Goal: Task Accomplishment & Management: Use online tool/utility

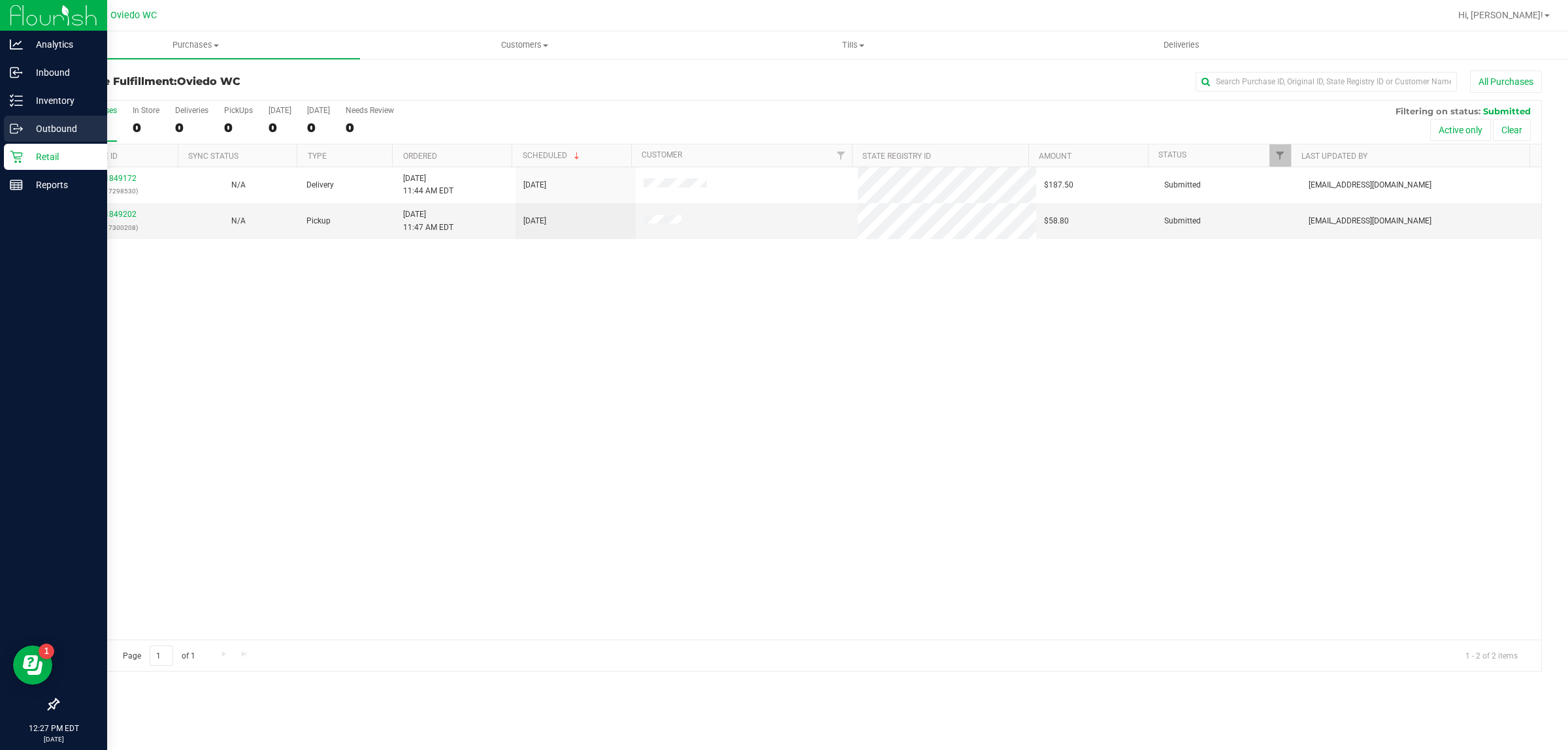
click at [54, 142] on link "Outbound" at bounding box center [54, 129] width 107 height 28
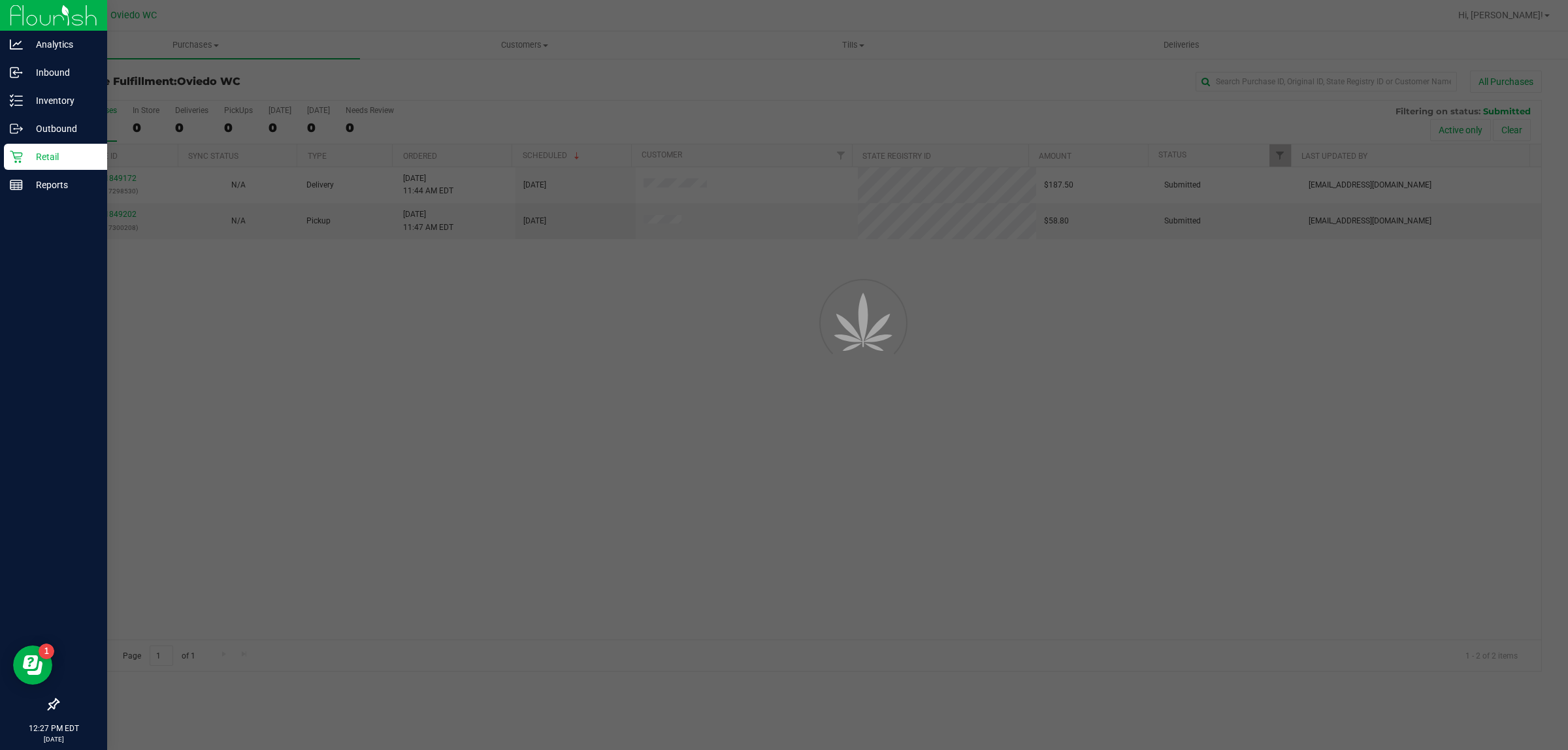
click at [51, 164] on p "Retail" at bounding box center [62, 157] width 78 height 15
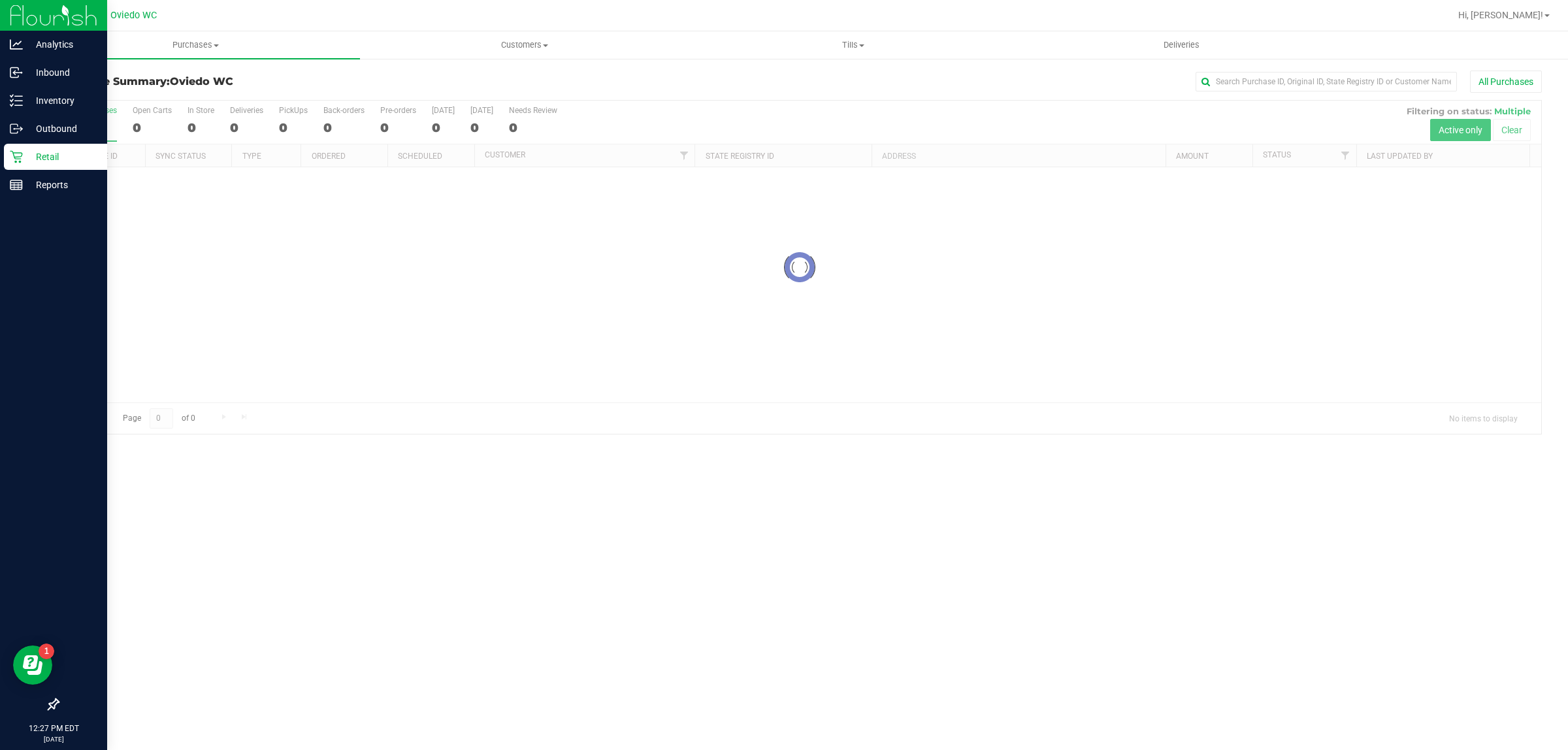
click at [40, 158] on p "Retail" at bounding box center [62, 157] width 78 height 15
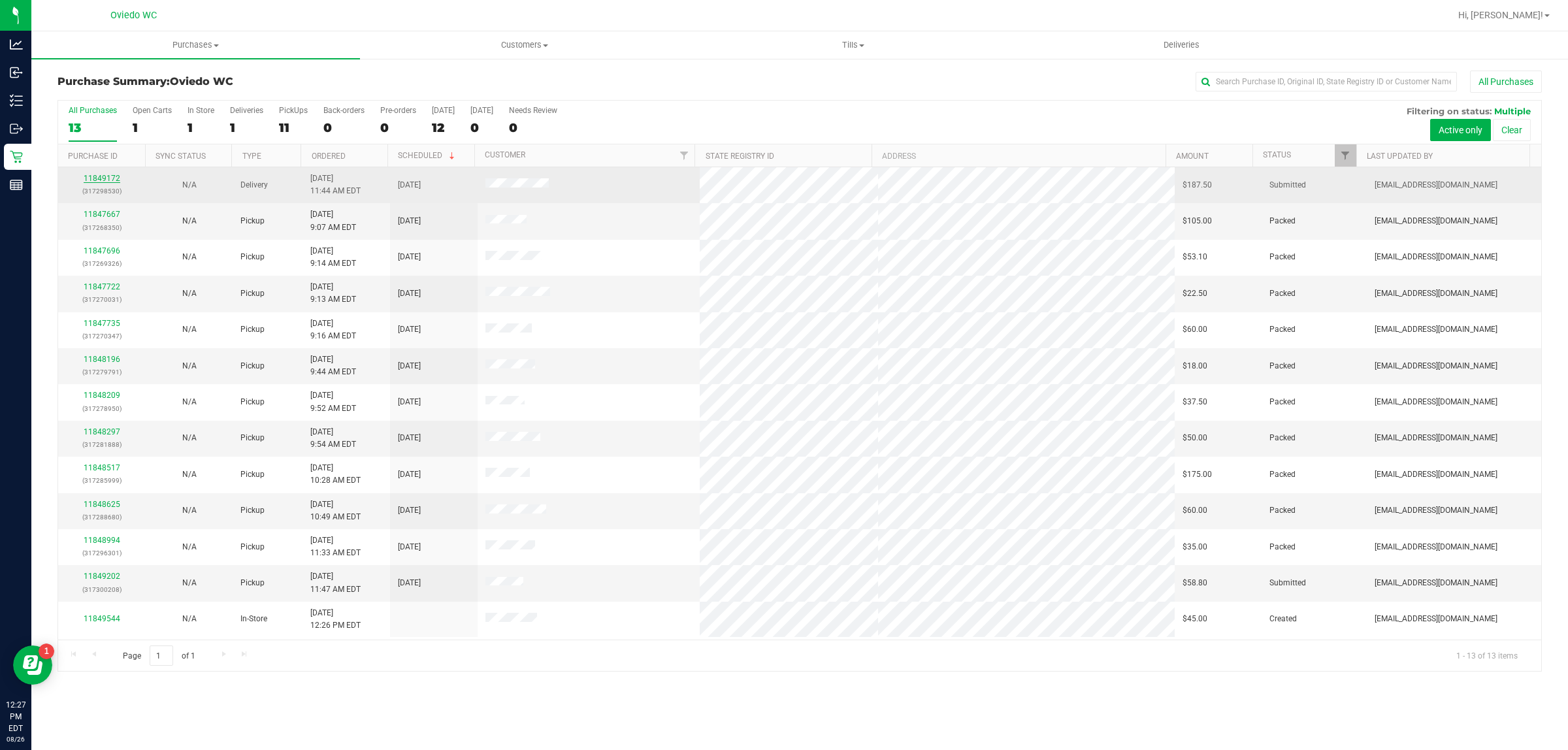
click at [108, 176] on link "11849172" at bounding box center [101, 179] width 36 height 10
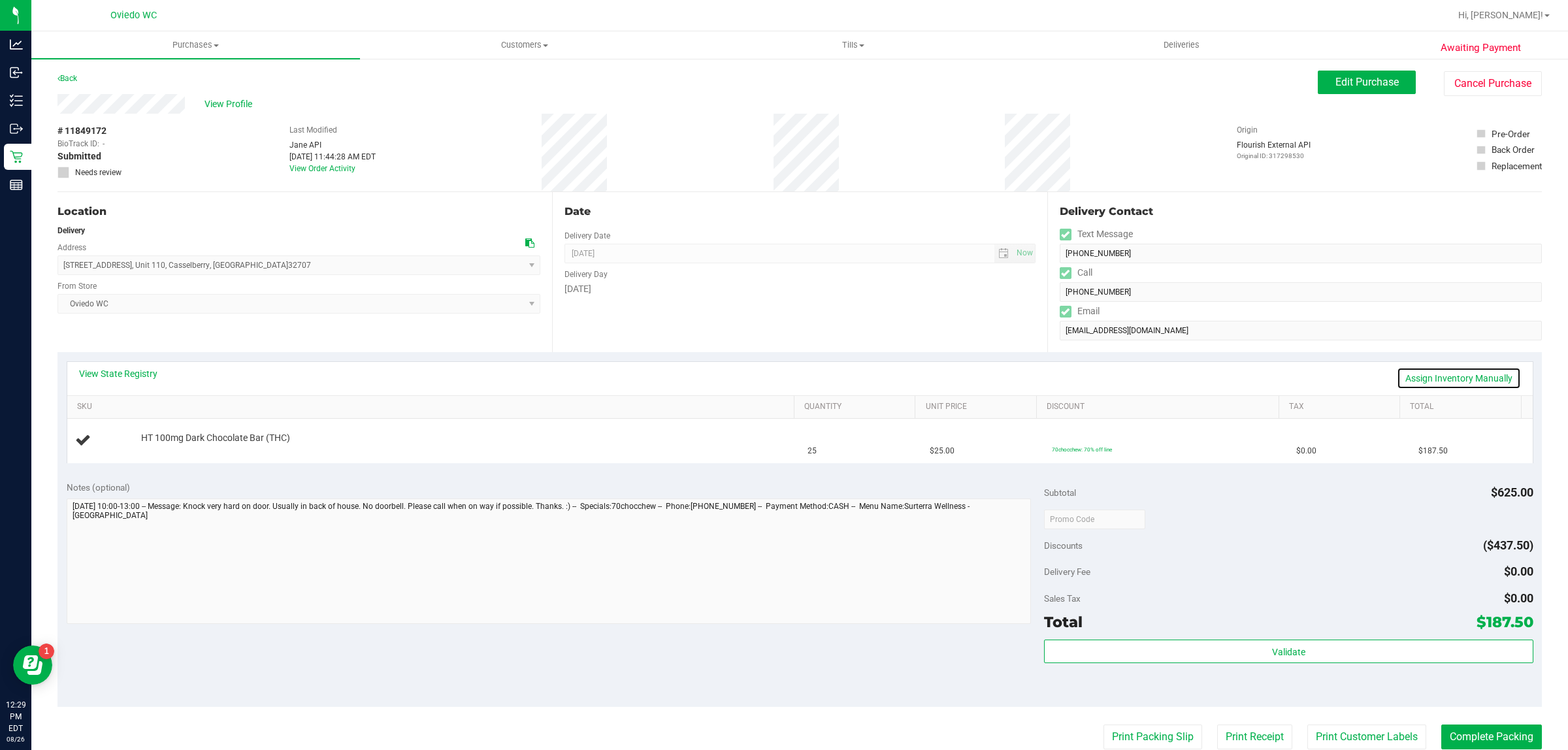
click at [1422, 374] on link "Assign Inventory Manually" at bounding box center [1459, 378] width 124 height 22
click at [155, 436] on span "HT 100mg Dark Chocolate Bar (THC)" at bounding box center [215, 434] width 149 height 12
click at [170, 445] on link "Add Package" at bounding box center [164, 447] width 47 height 10
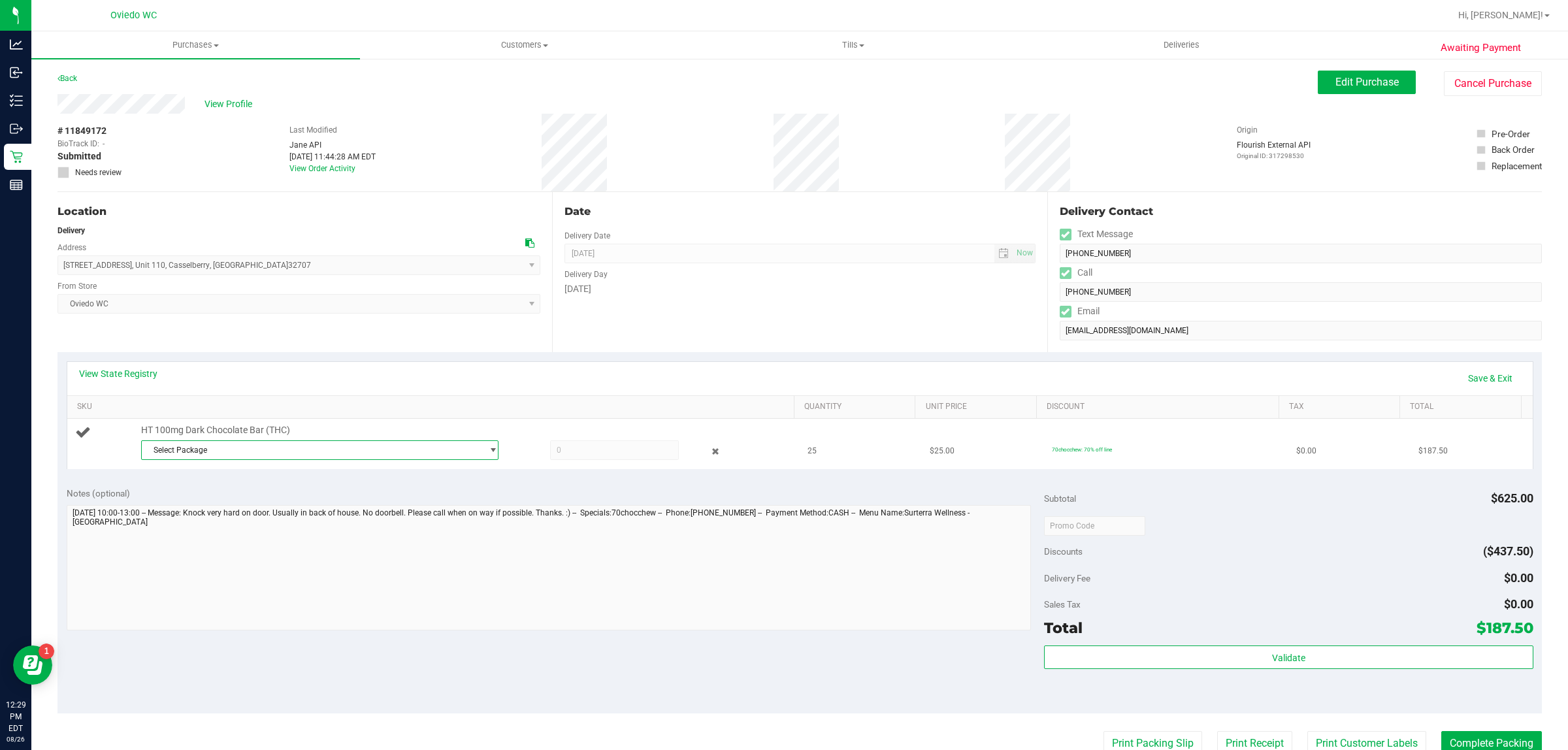
click at [298, 448] on span "Select Package" at bounding box center [311, 450] width 340 height 18
click at [242, 515] on li "9564006756167277 ( SN250619DC1-0630 | orig: FLSRWGM-20250707-077 )" at bounding box center [316, 522] width 350 height 18
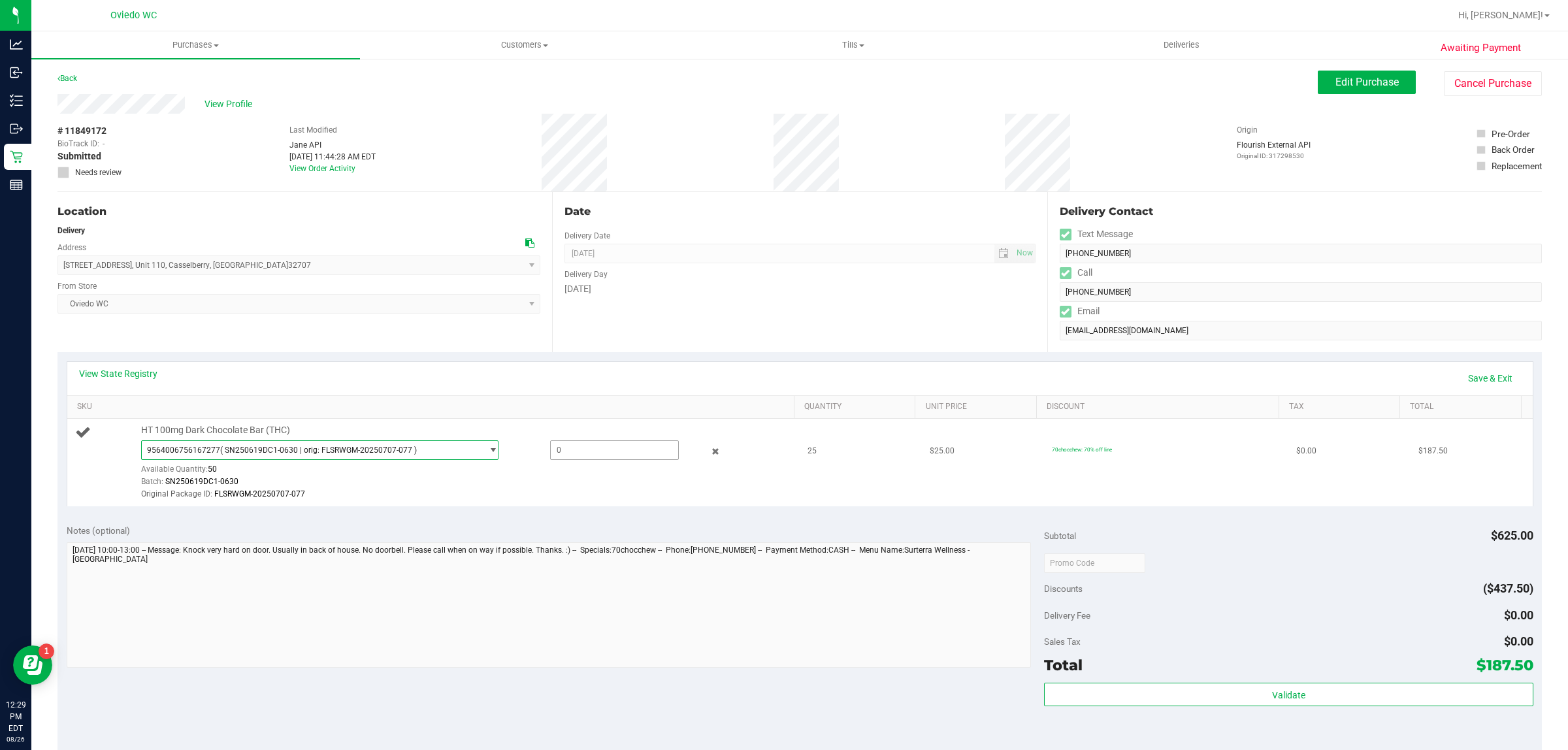
click at [590, 451] on span at bounding box center [614, 450] width 129 height 19
type input "25"
type input "25.0000"
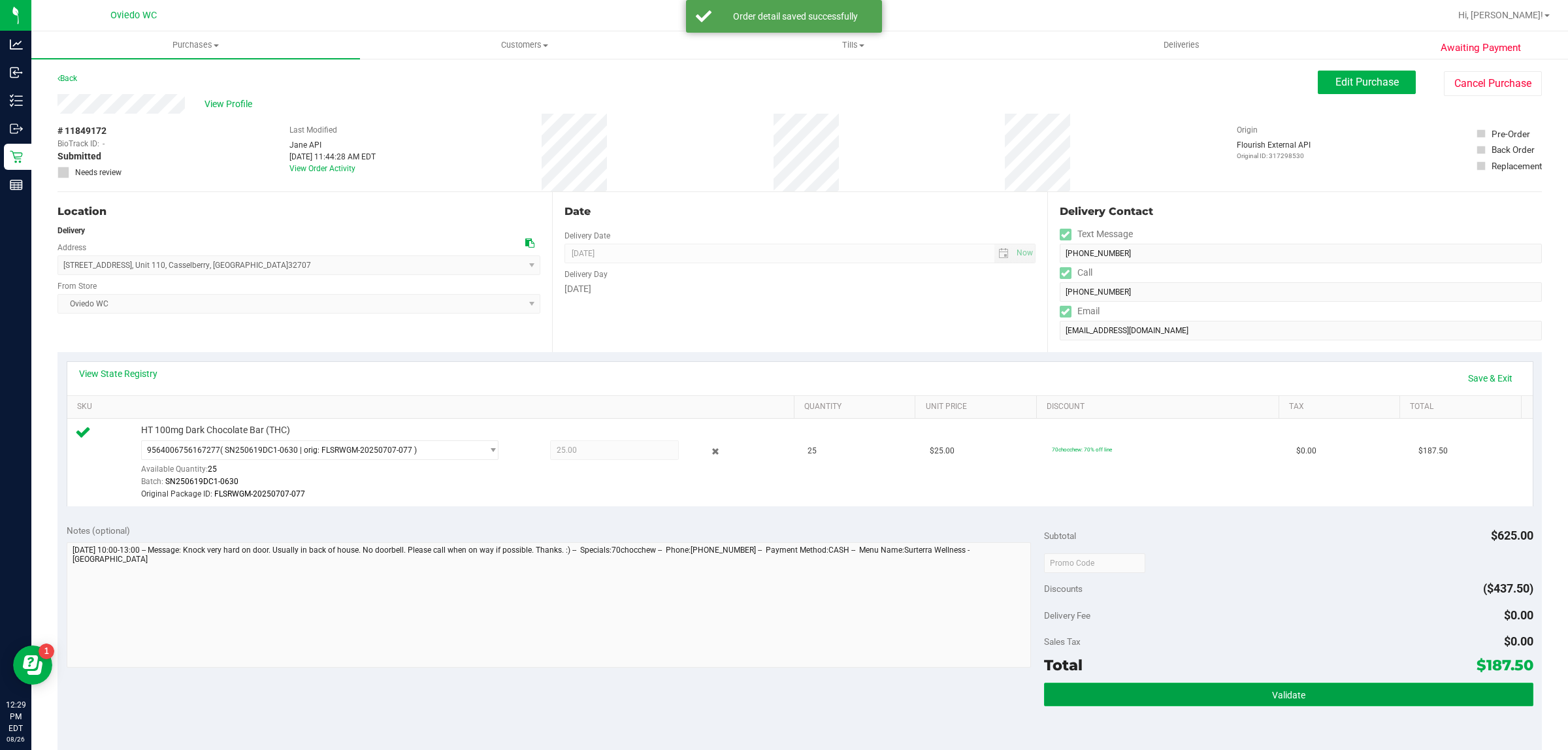
drag, startPoint x: 1246, startPoint y: 694, endPoint x: 1229, endPoint y: 686, distance: 18.8
click at [1245, 694] on button "Validate" at bounding box center [1288, 694] width 489 height 24
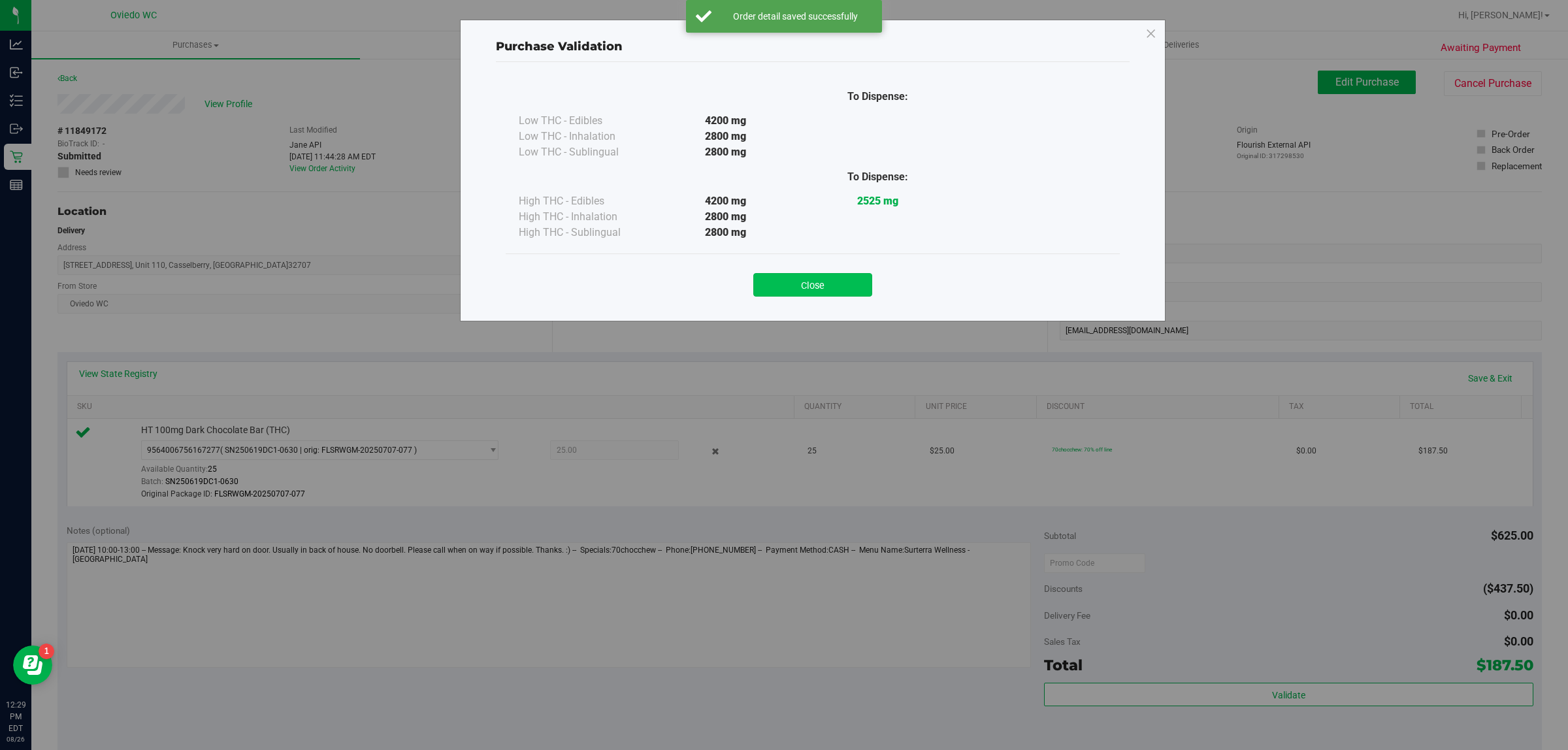
click at [840, 287] on button "Close" at bounding box center [812, 284] width 119 height 24
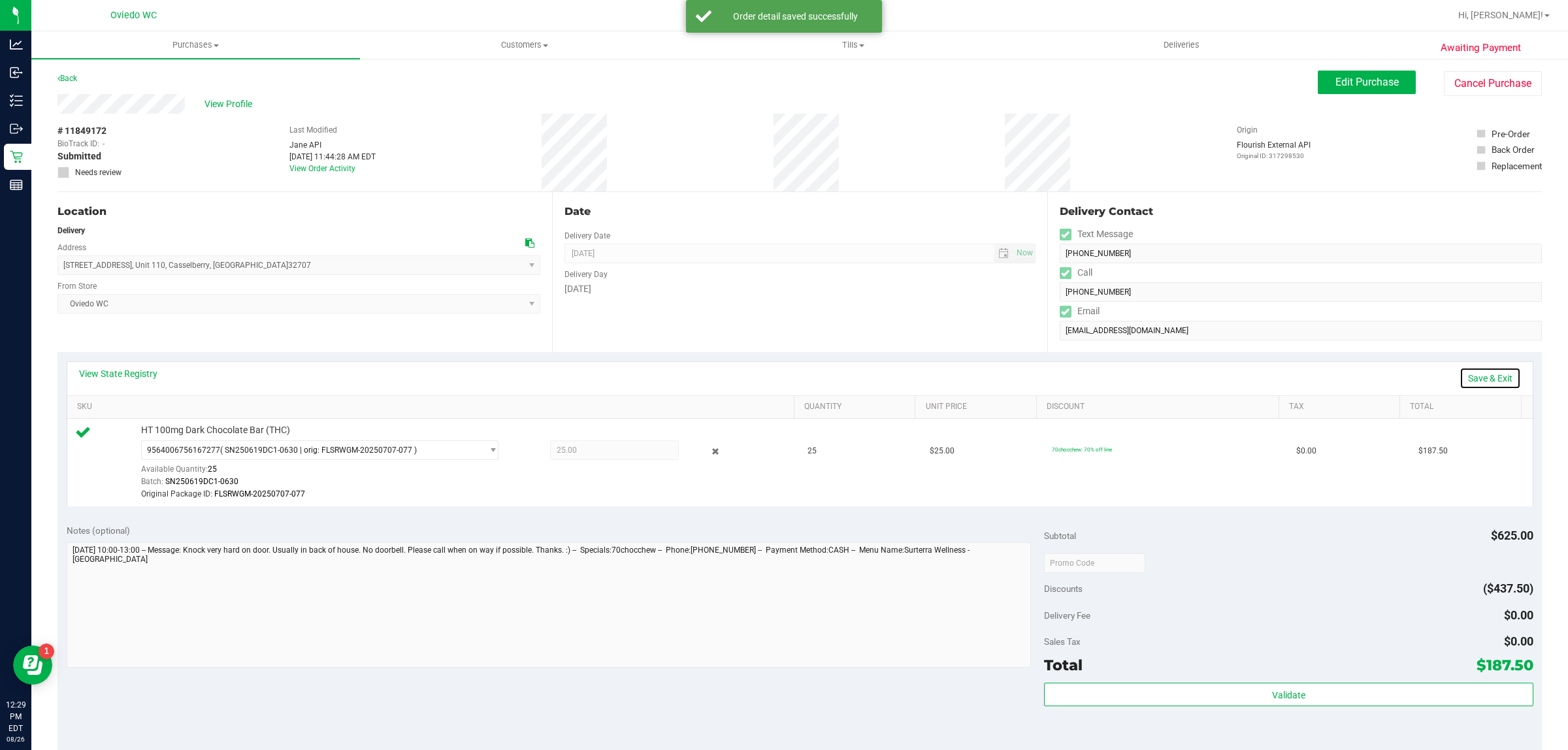
click at [1467, 384] on link "Save & Exit" at bounding box center [1490, 378] width 61 height 22
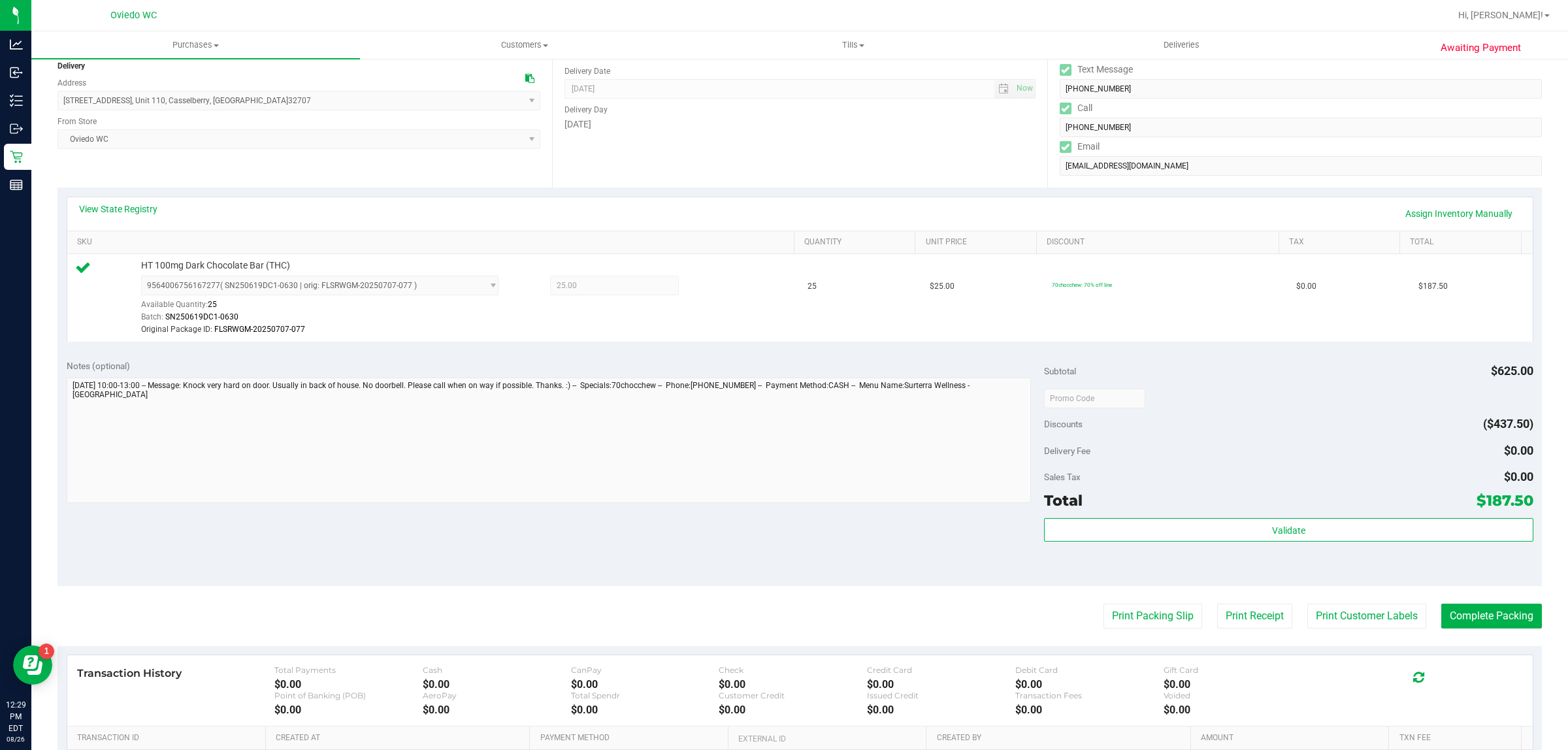
scroll to position [330, 0]
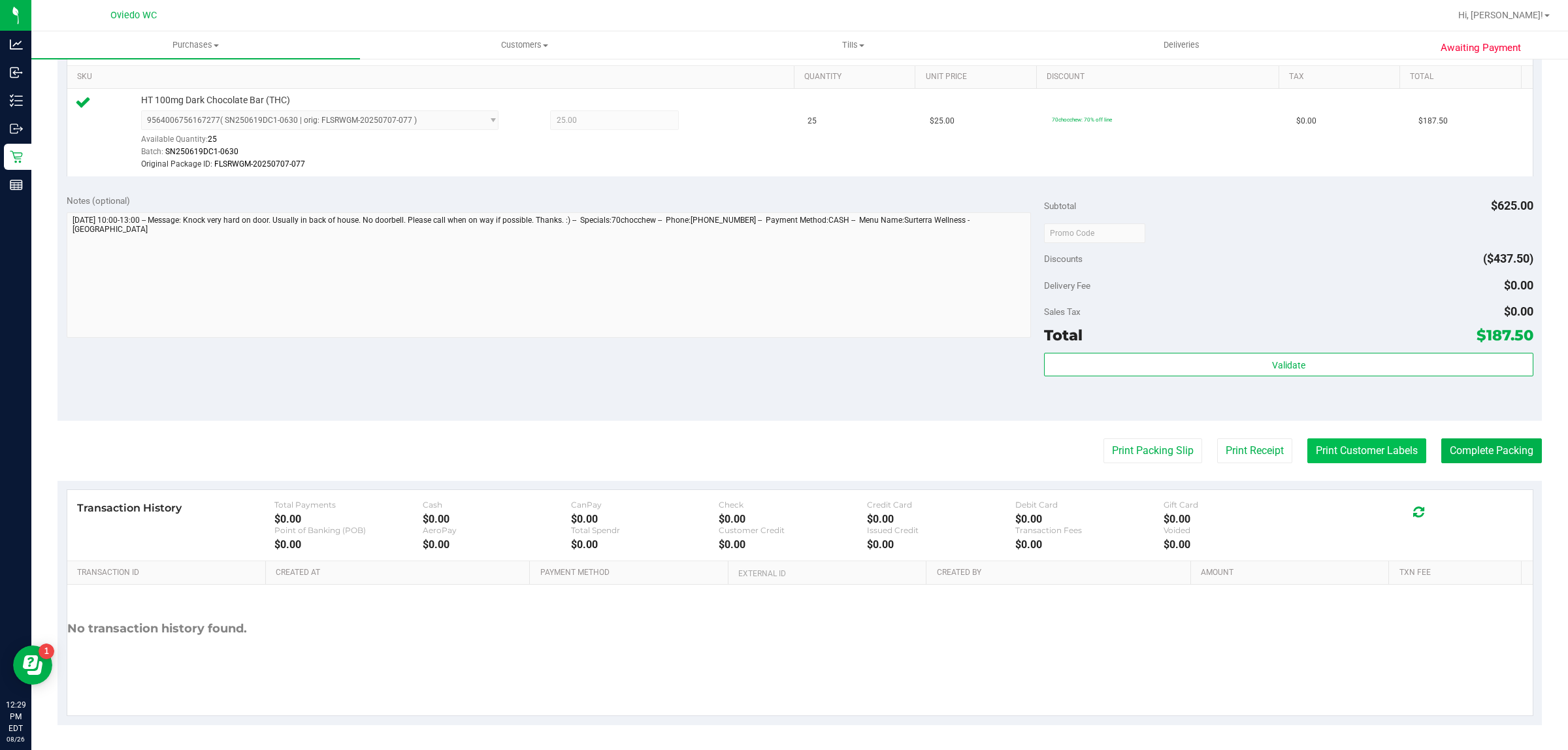
click at [1339, 454] on button "Print Customer Labels" at bounding box center [1366, 451] width 119 height 25
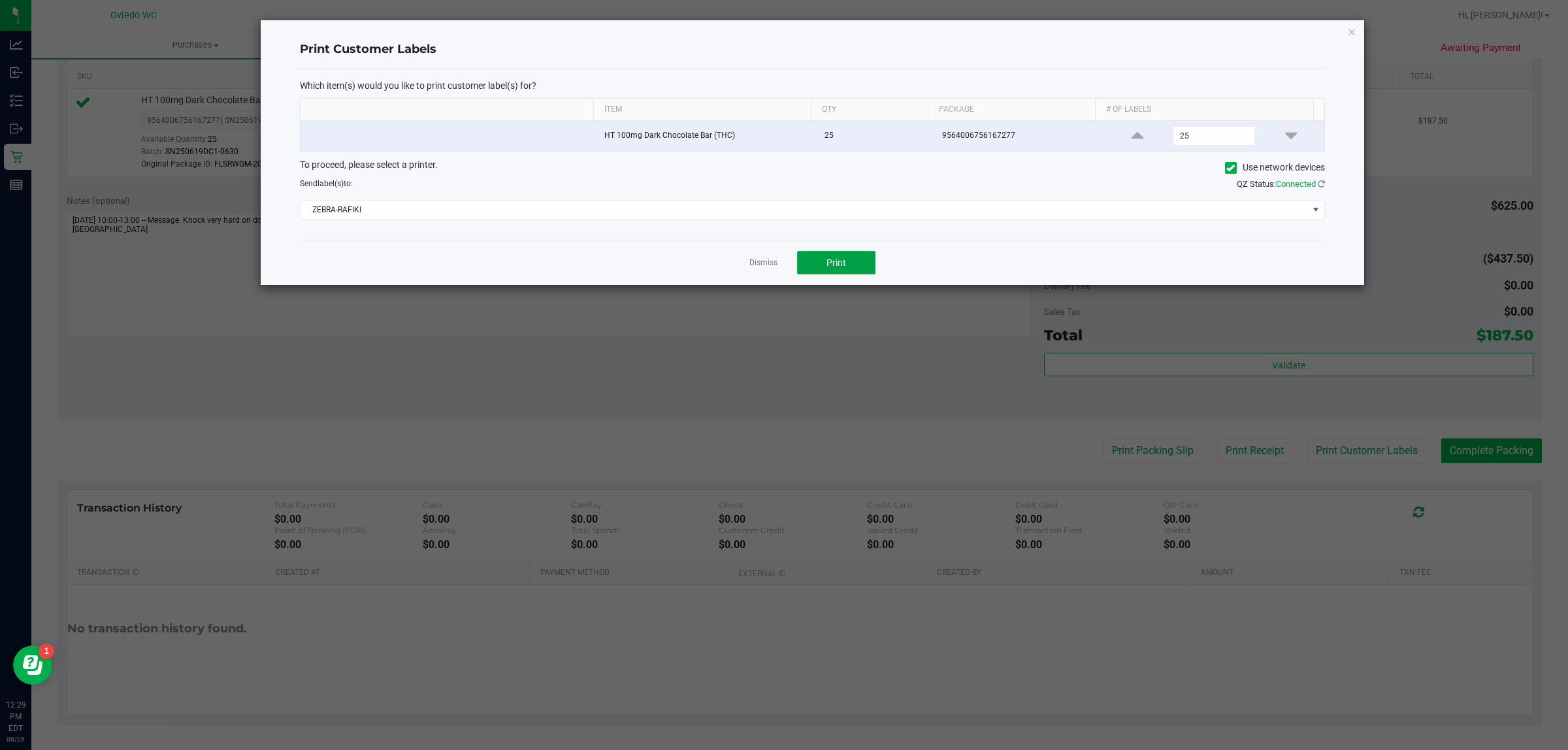
click at [830, 265] on span "Print" at bounding box center [836, 262] width 19 height 11
click at [757, 260] on link "Dismiss" at bounding box center [762, 263] width 28 height 11
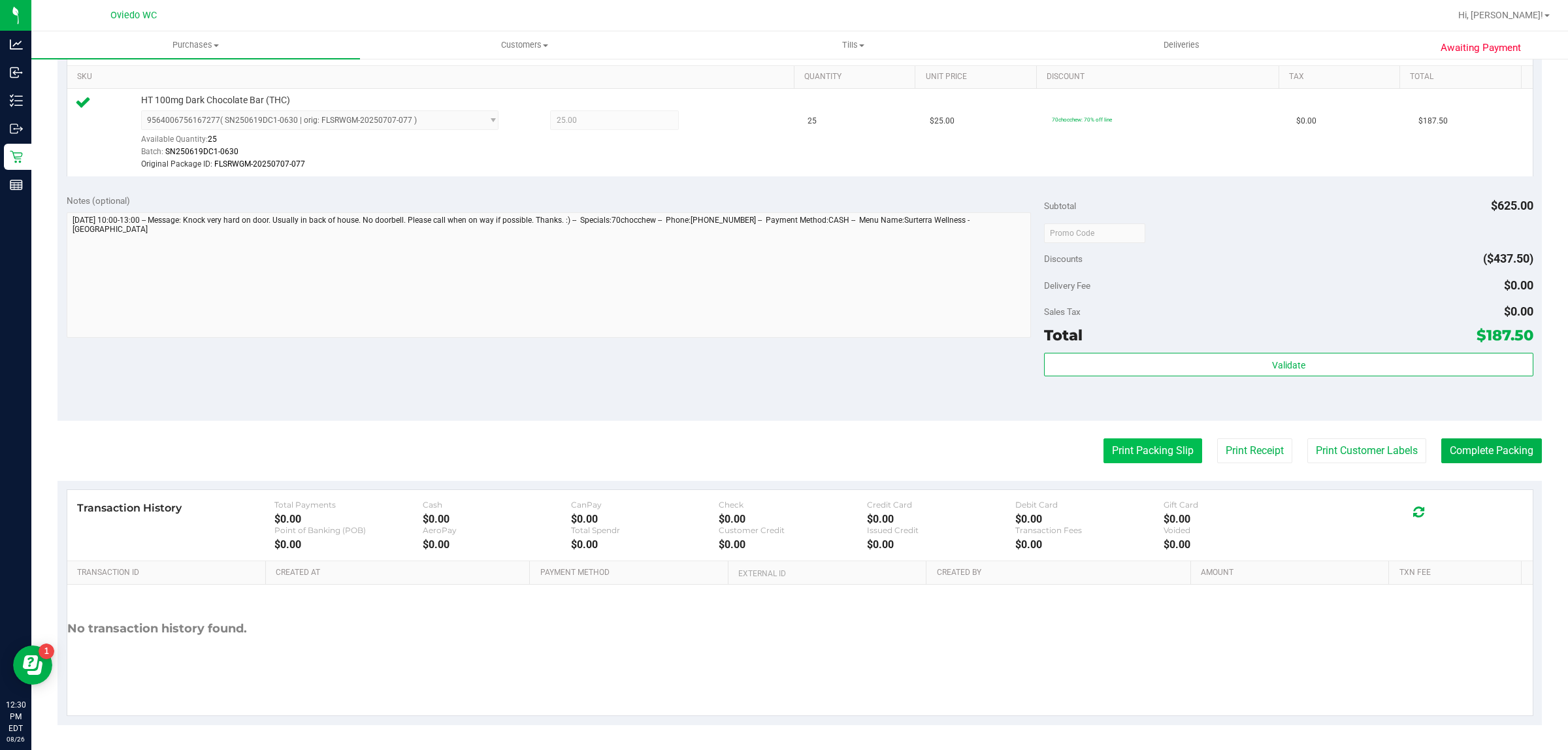
click at [1141, 458] on button "Print Packing Slip" at bounding box center [1152, 451] width 99 height 25
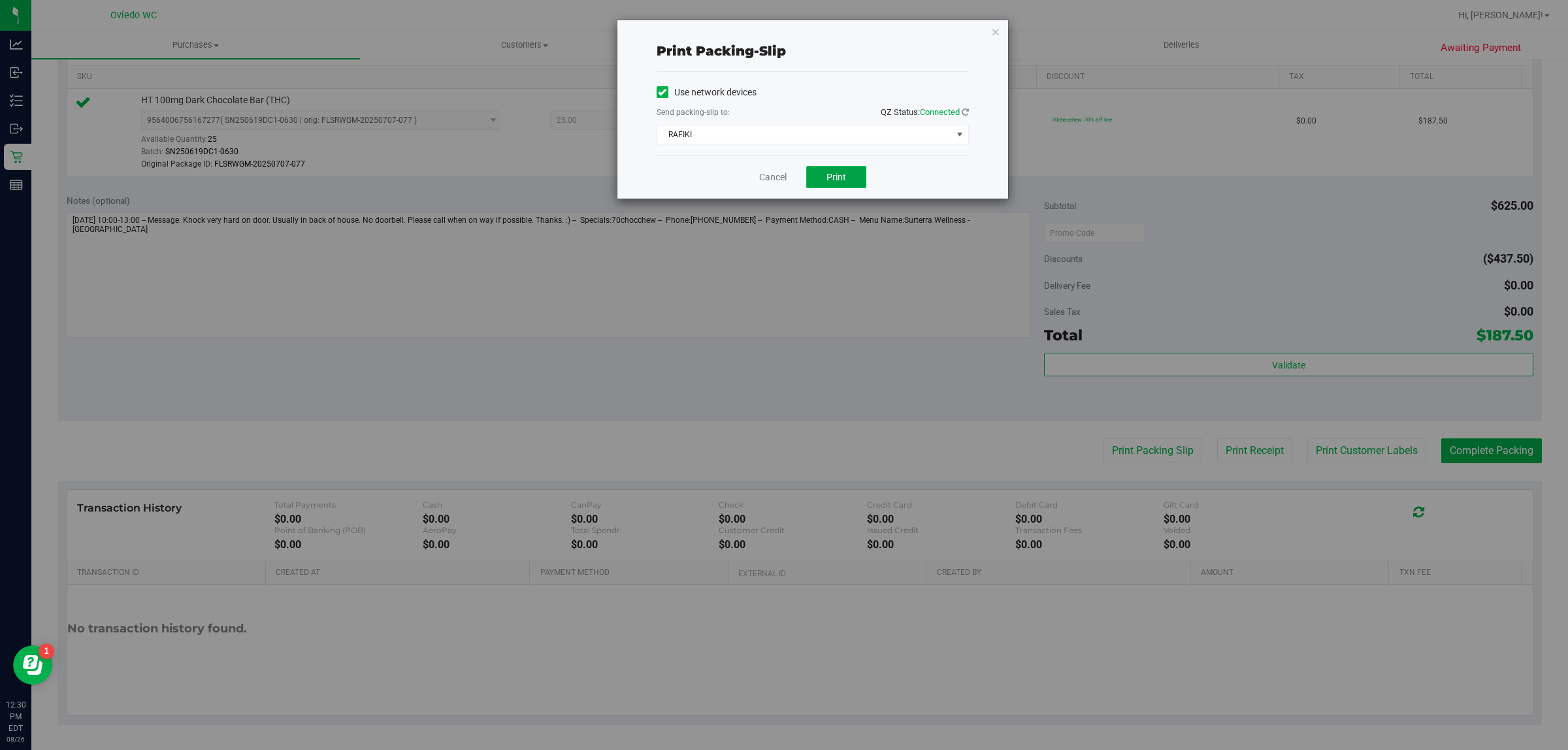
click at [860, 177] on button "Print" at bounding box center [836, 176] width 60 height 22
click at [853, 173] on button "Print" at bounding box center [836, 176] width 60 height 22
click at [772, 173] on link "Cancel" at bounding box center [772, 177] width 28 height 13
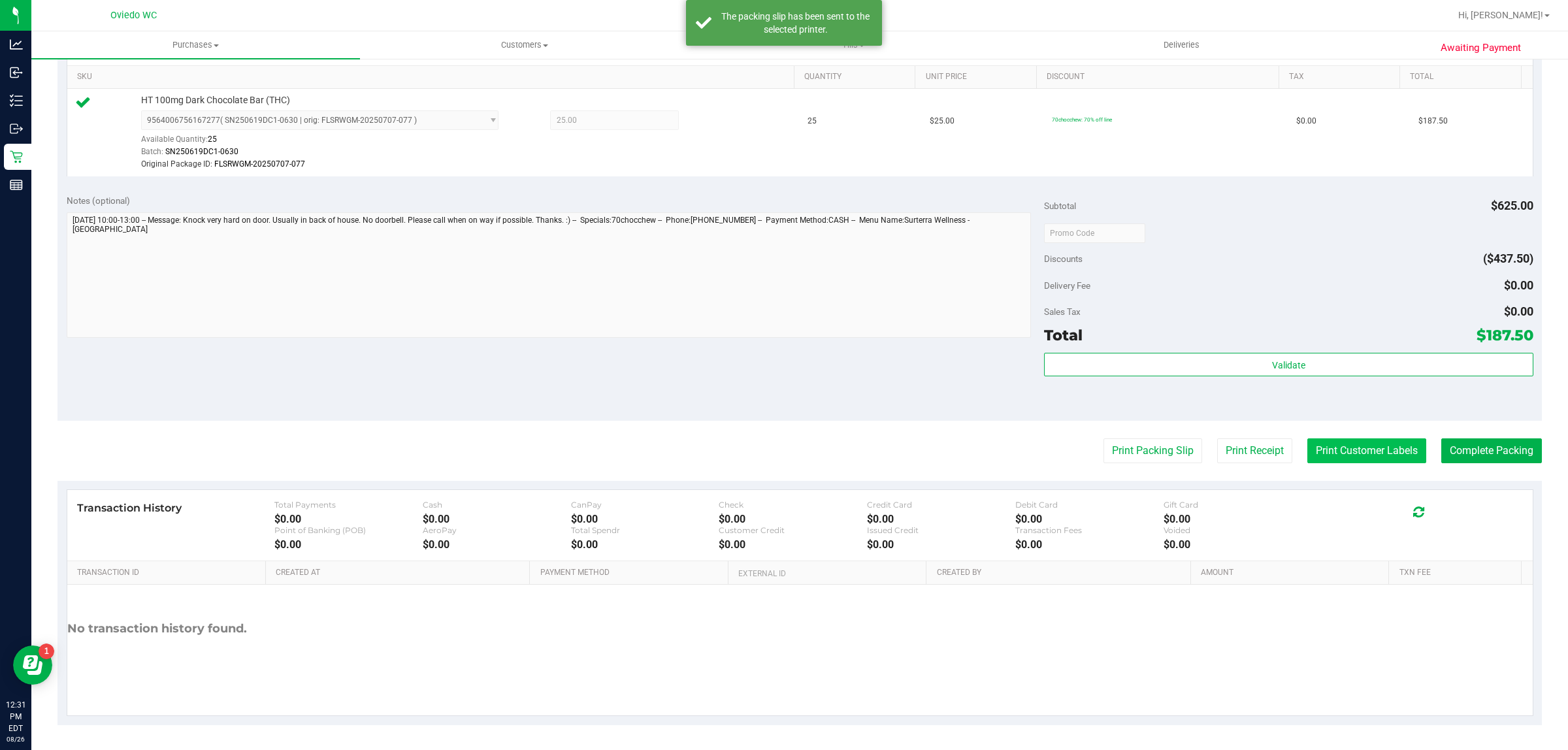
click at [1366, 448] on button "Print Customer Labels" at bounding box center [1366, 451] width 119 height 25
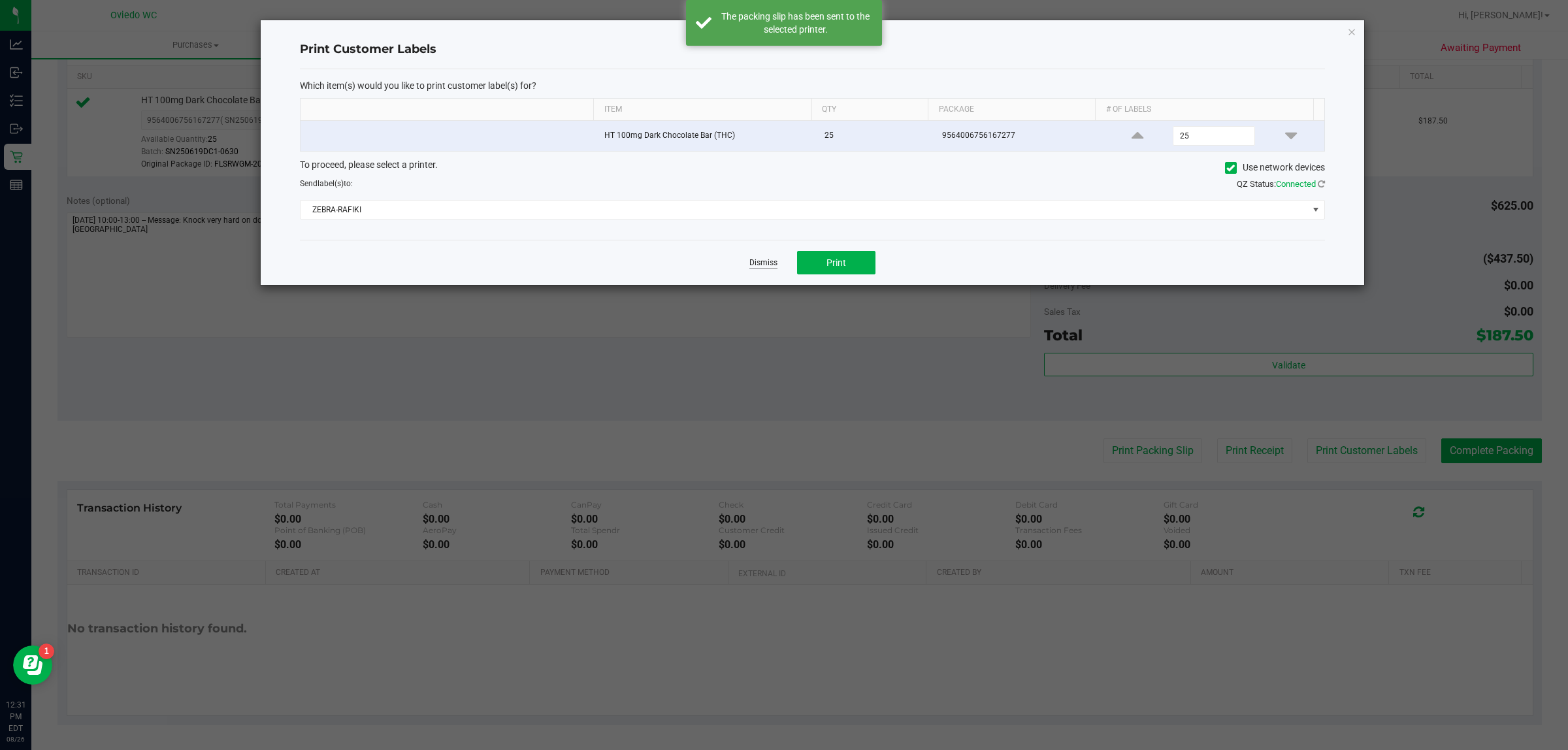
click at [768, 260] on link "Dismiss" at bounding box center [762, 263] width 28 height 11
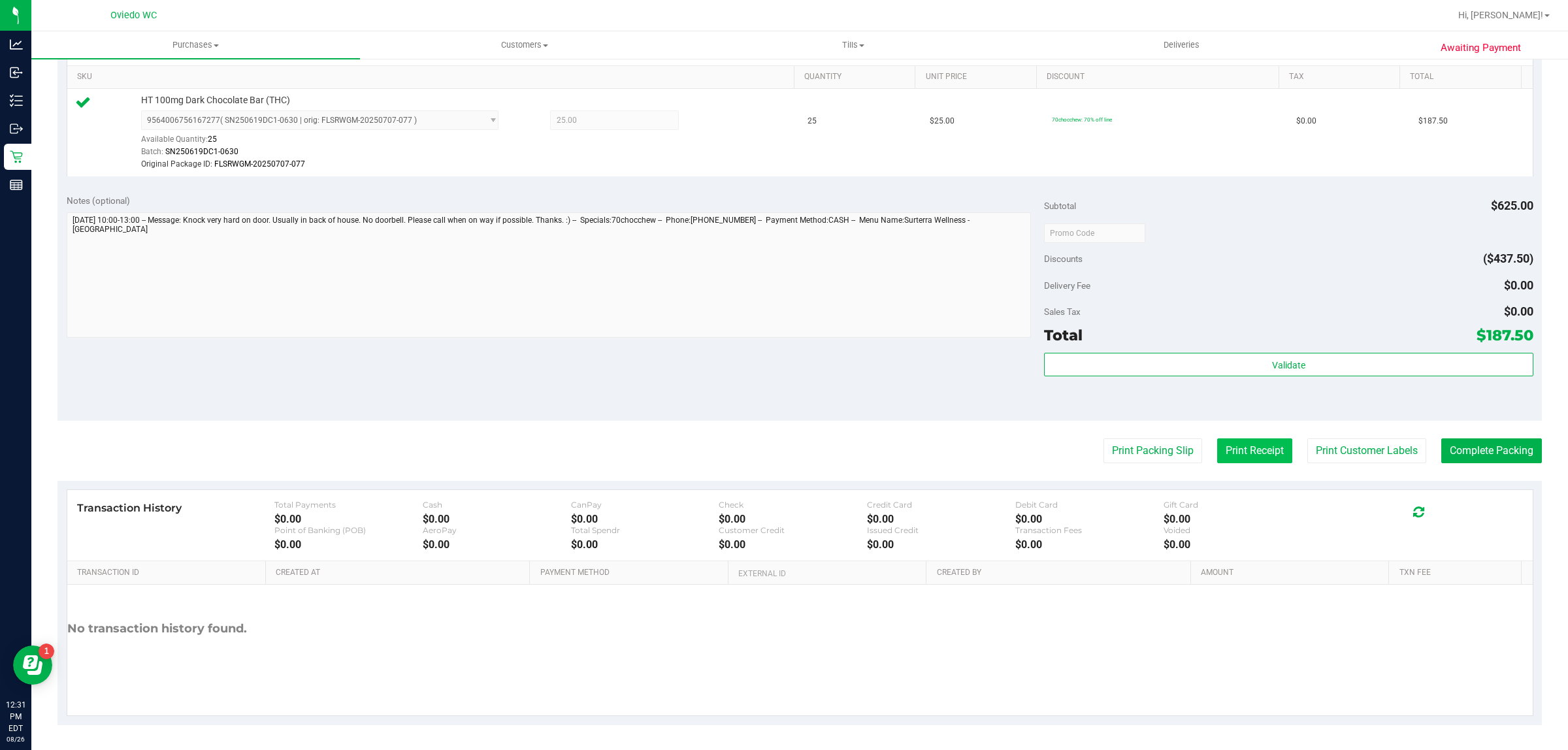
click at [1233, 446] on button "Print Receipt" at bounding box center [1254, 451] width 76 height 25
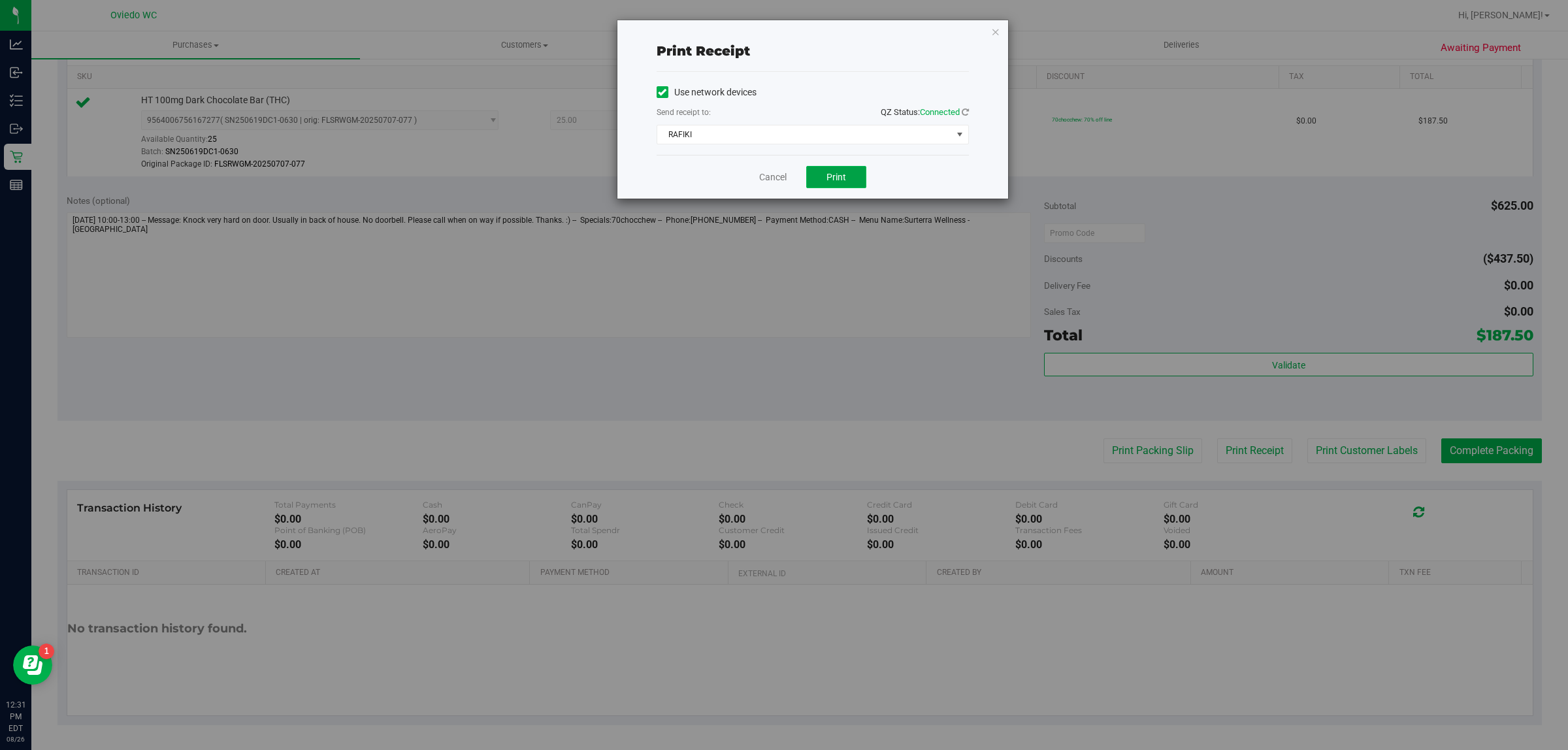
click at [844, 174] on span "Print" at bounding box center [836, 177] width 19 height 11
click at [759, 184] on link "Cancel" at bounding box center [772, 177] width 28 height 13
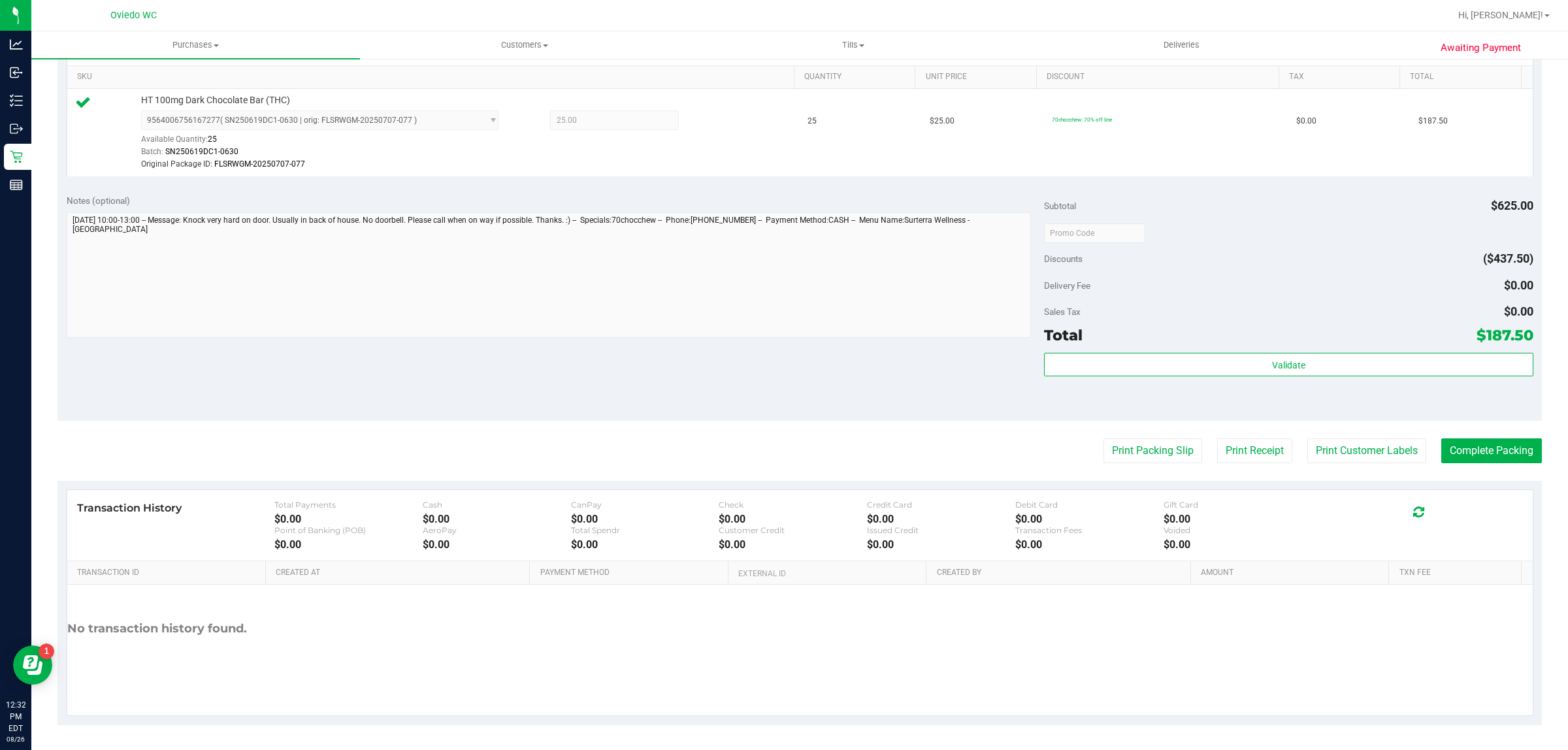
click at [1265, 381] on div "Validate" at bounding box center [1288, 382] width 489 height 58
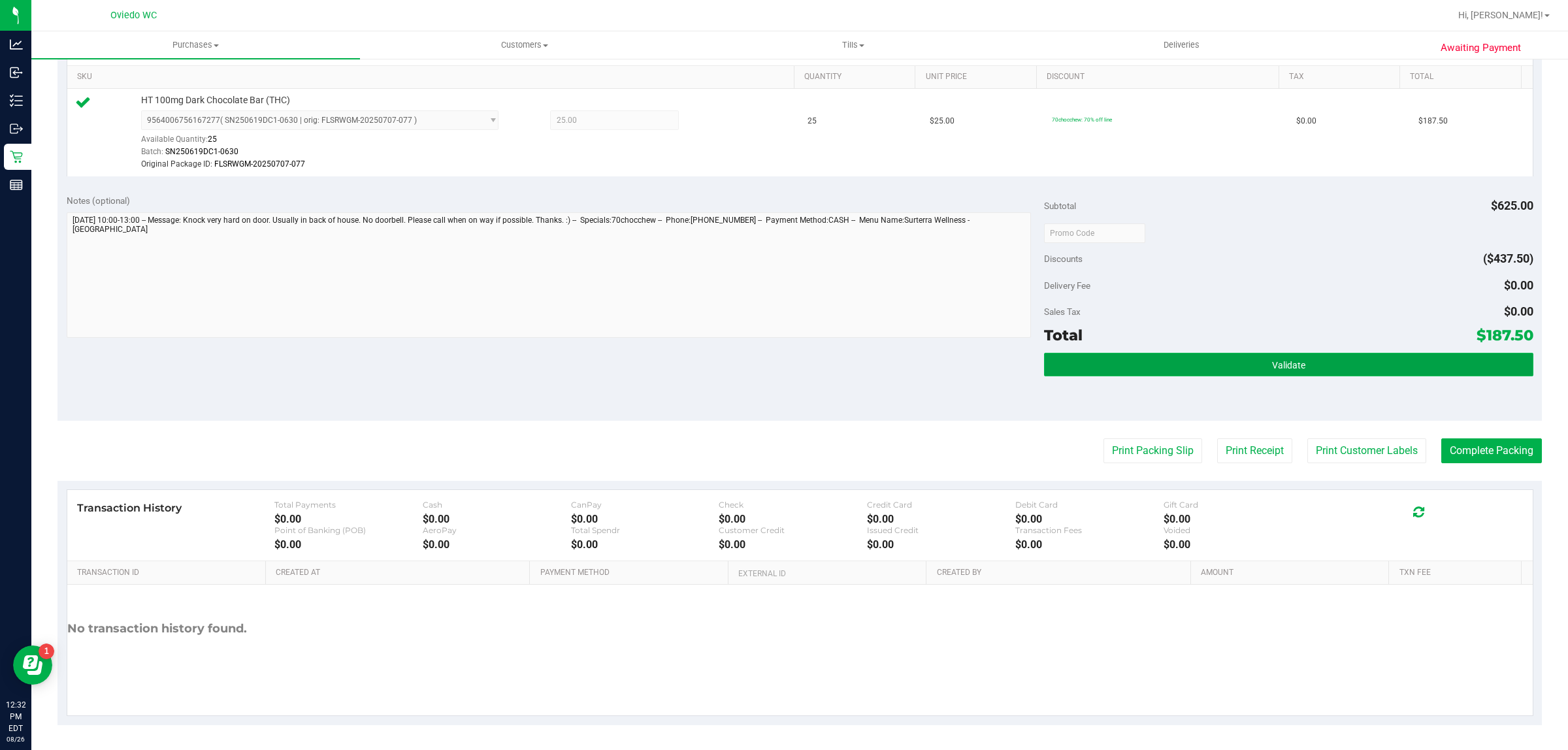
click at [1270, 376] on button "Validate" at bounding box center [1288, 364] width 489 height 24
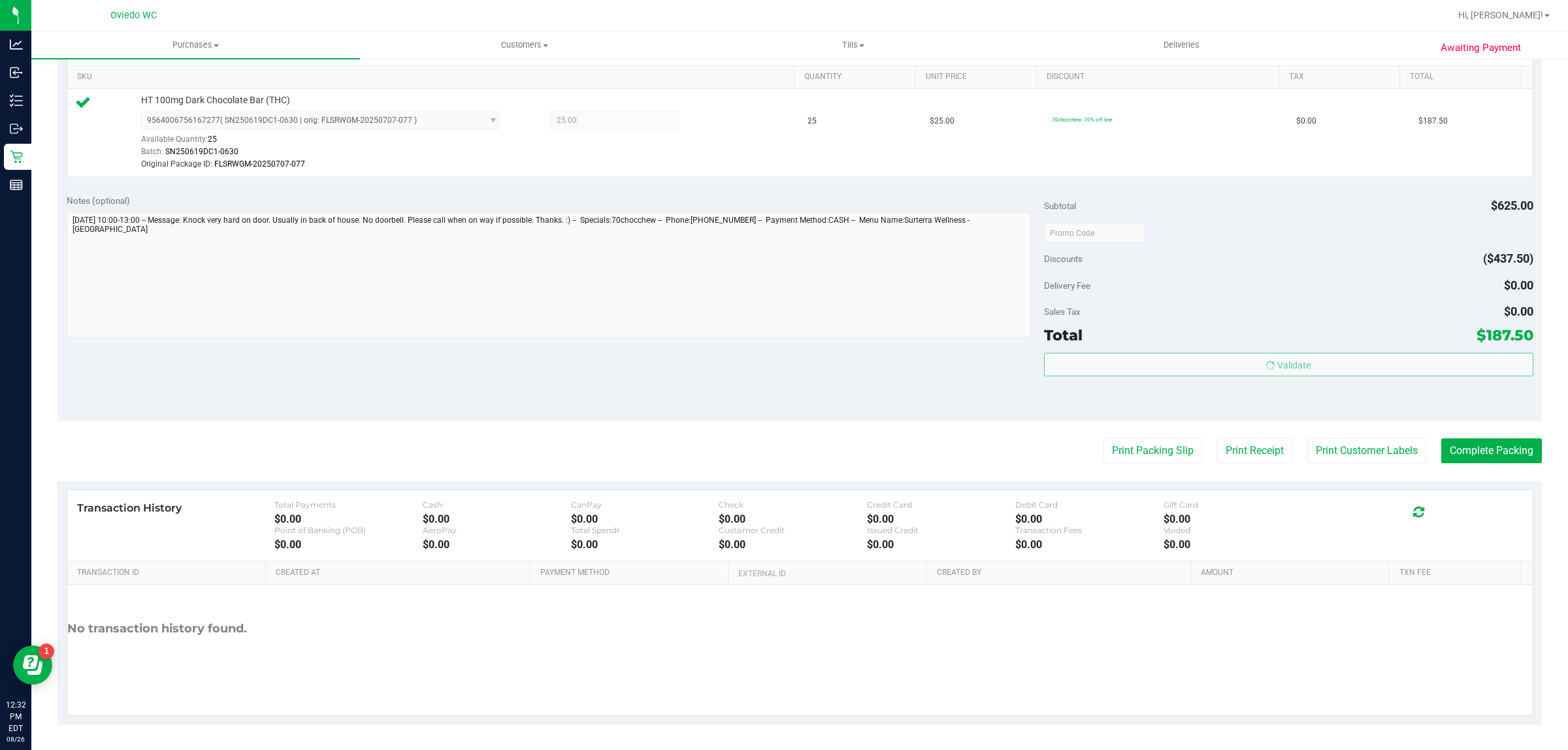
scroll to position [85, 0]
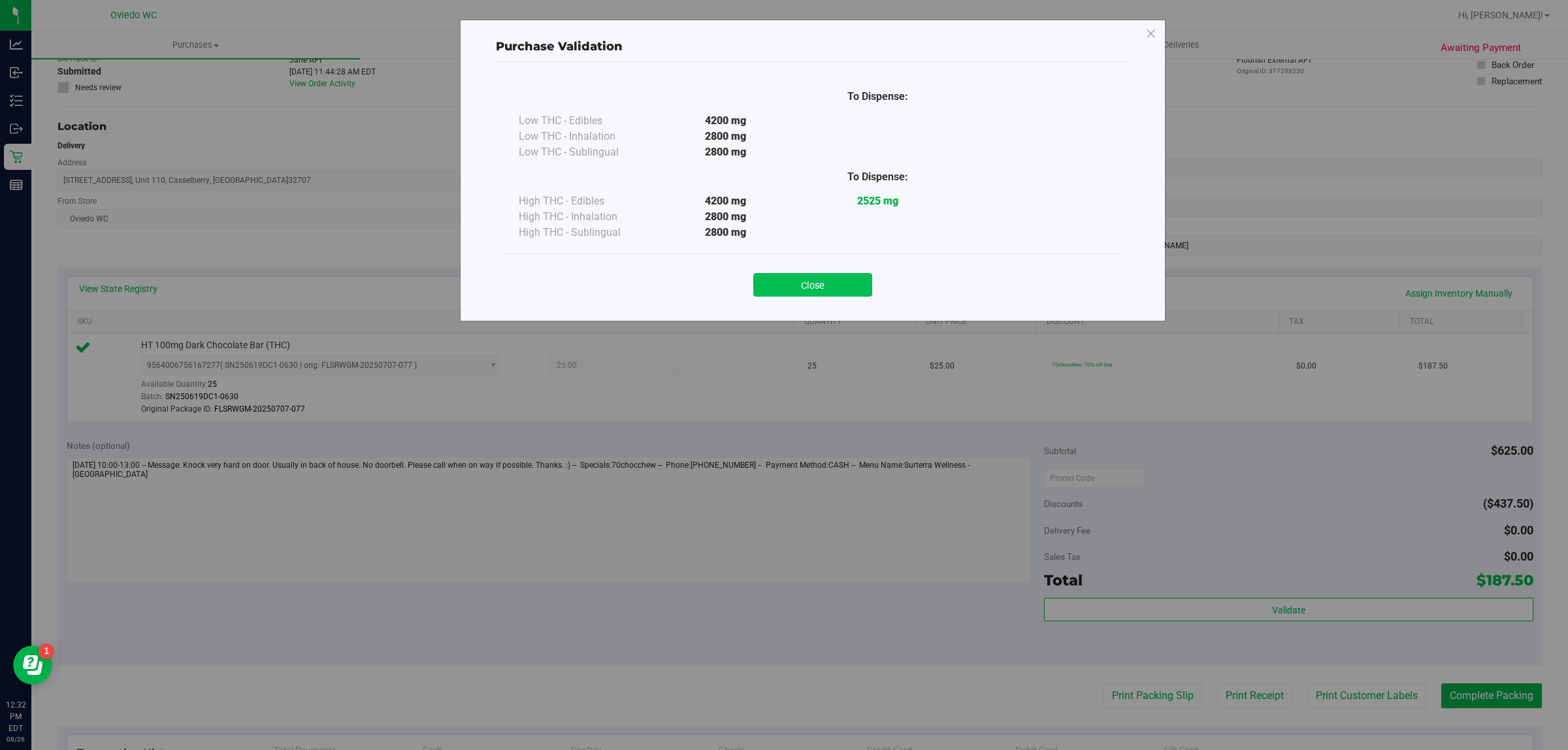
click at [822, 281] on button "Close" at bounding box center [812, 284] width 119 height 24
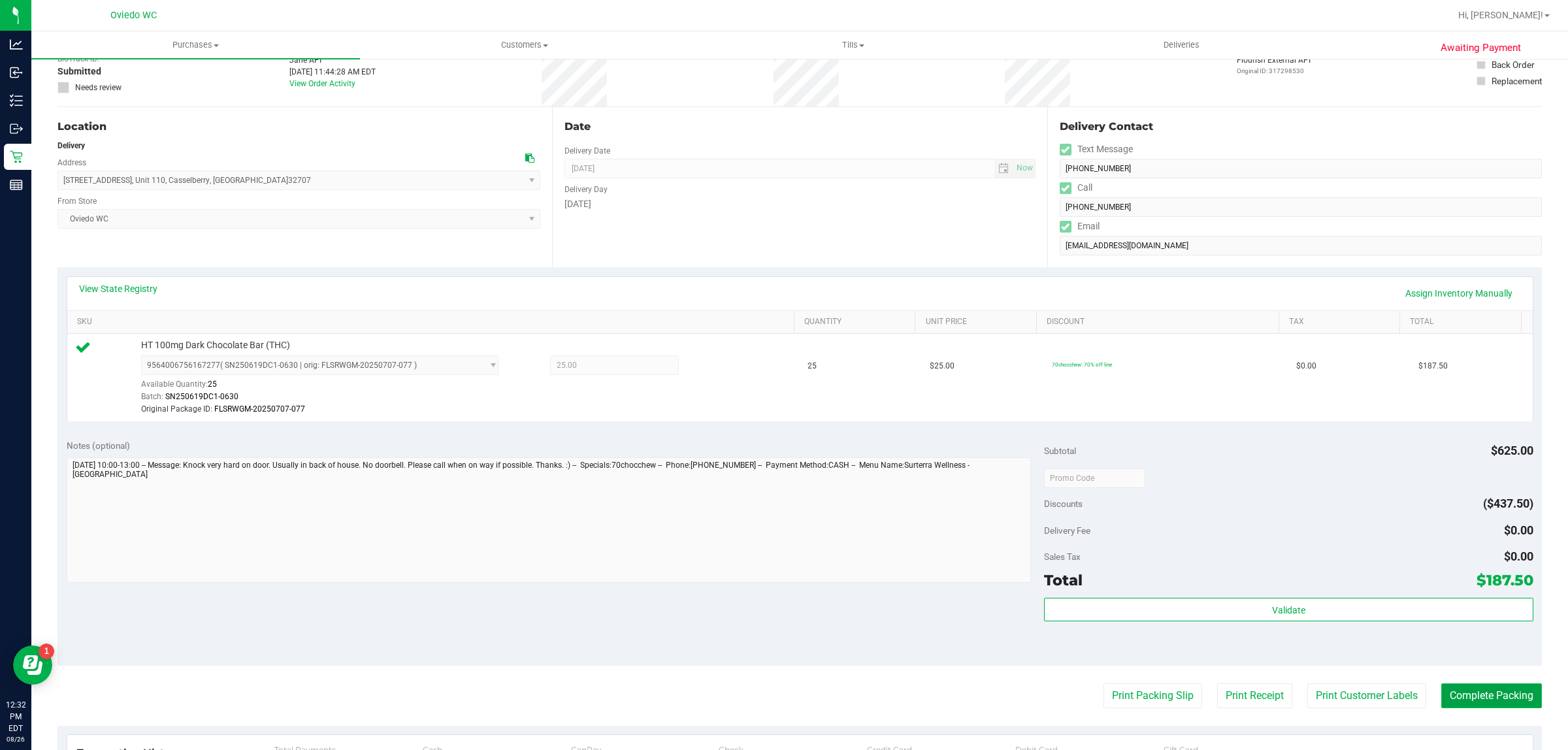
click at [1485, 693] on button "Complete Packing" at bounding box center [1491, 695] width 100 height 25
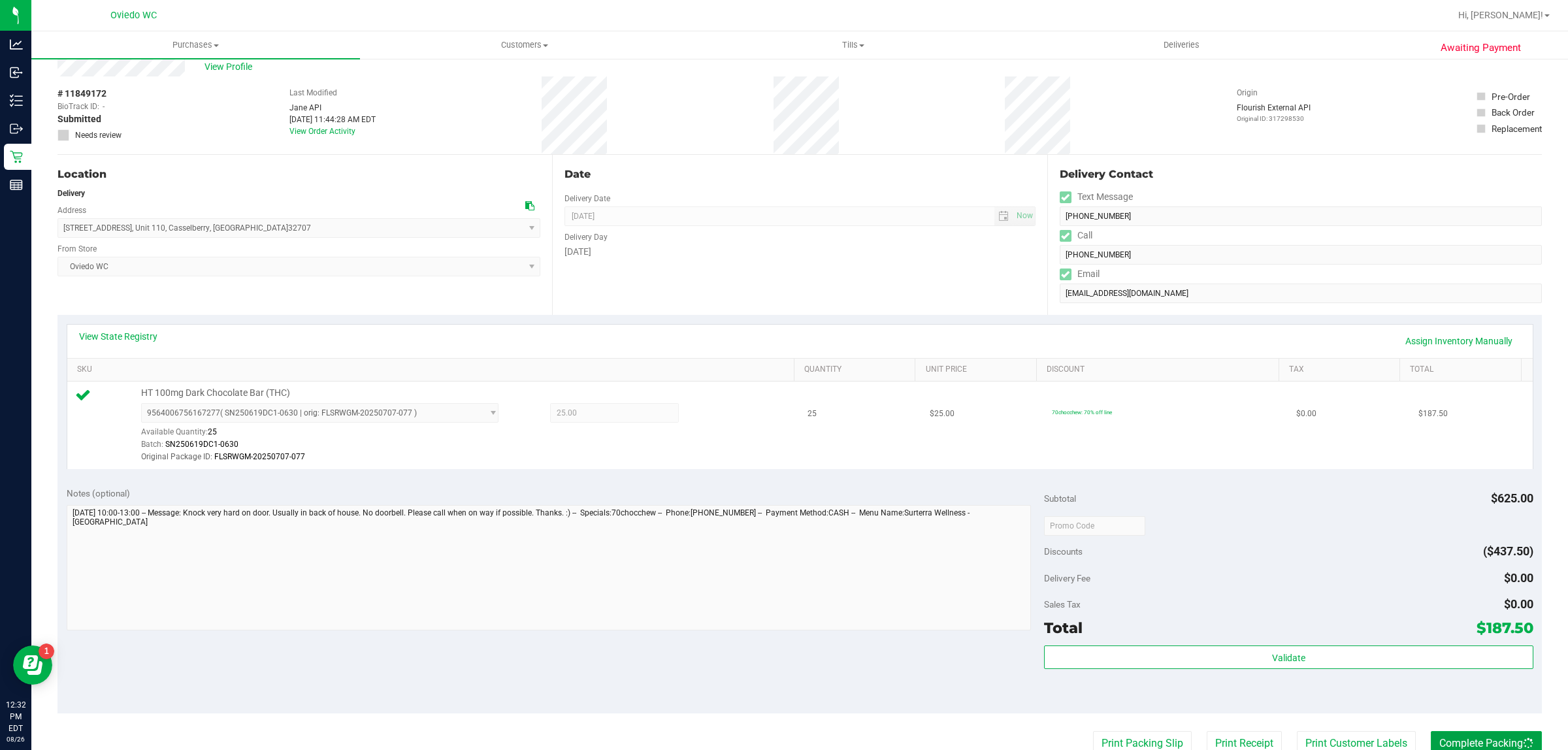
scroll to position [0, 0]
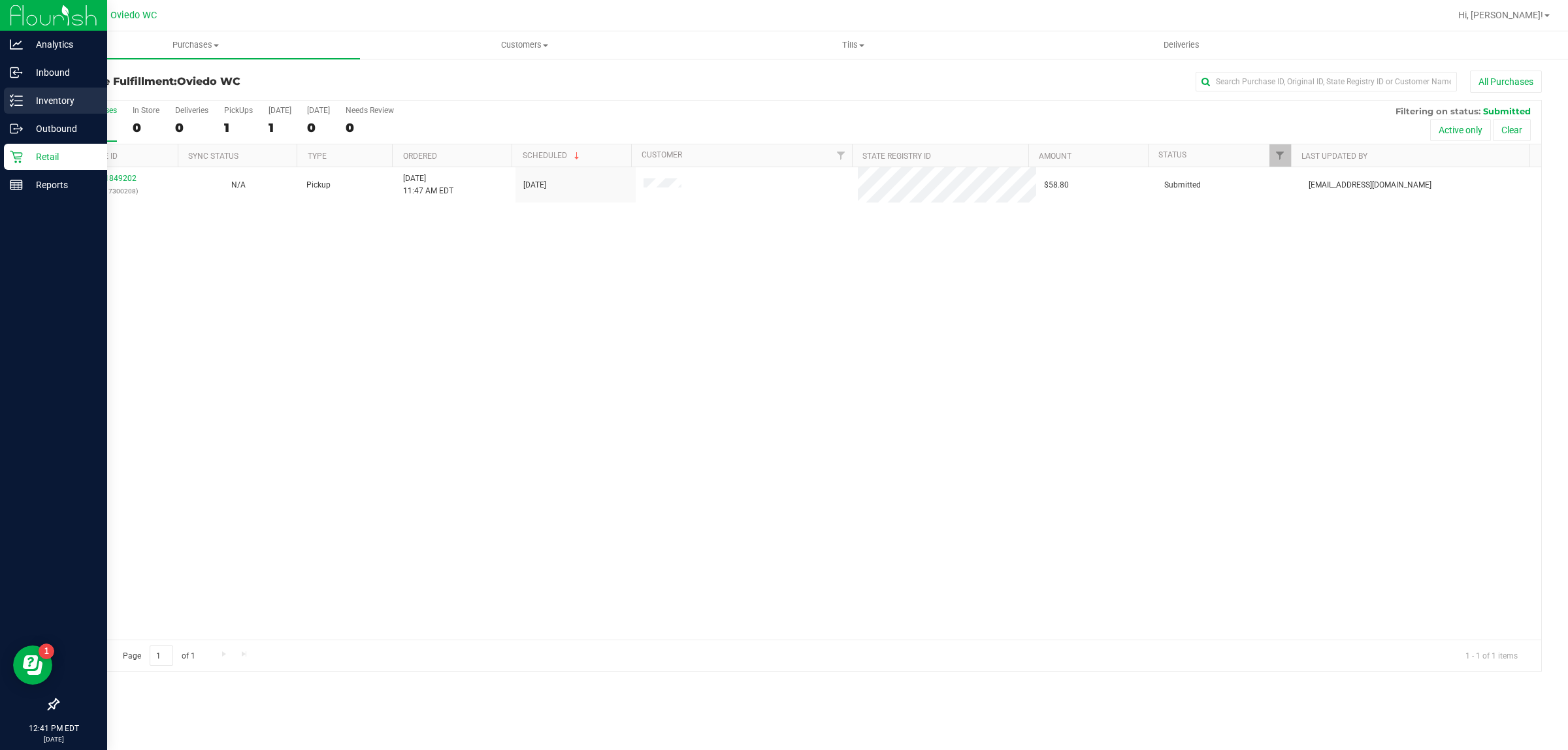
click at [11, 101] on icon at bounding box center [11, 100] width 3 height 2
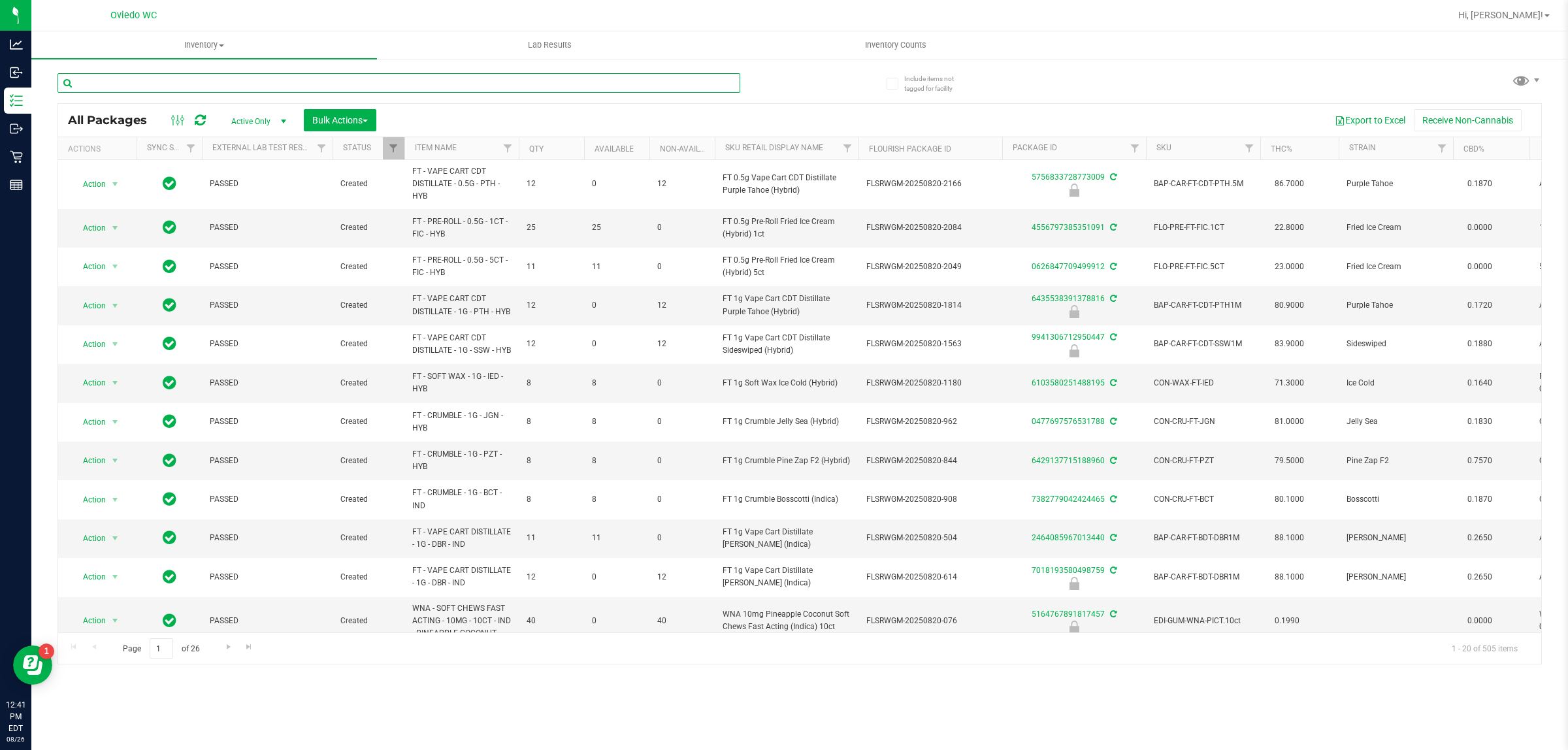
click at [194, 87] on input "text" at bounding box center [398, 82] width 682 height 19
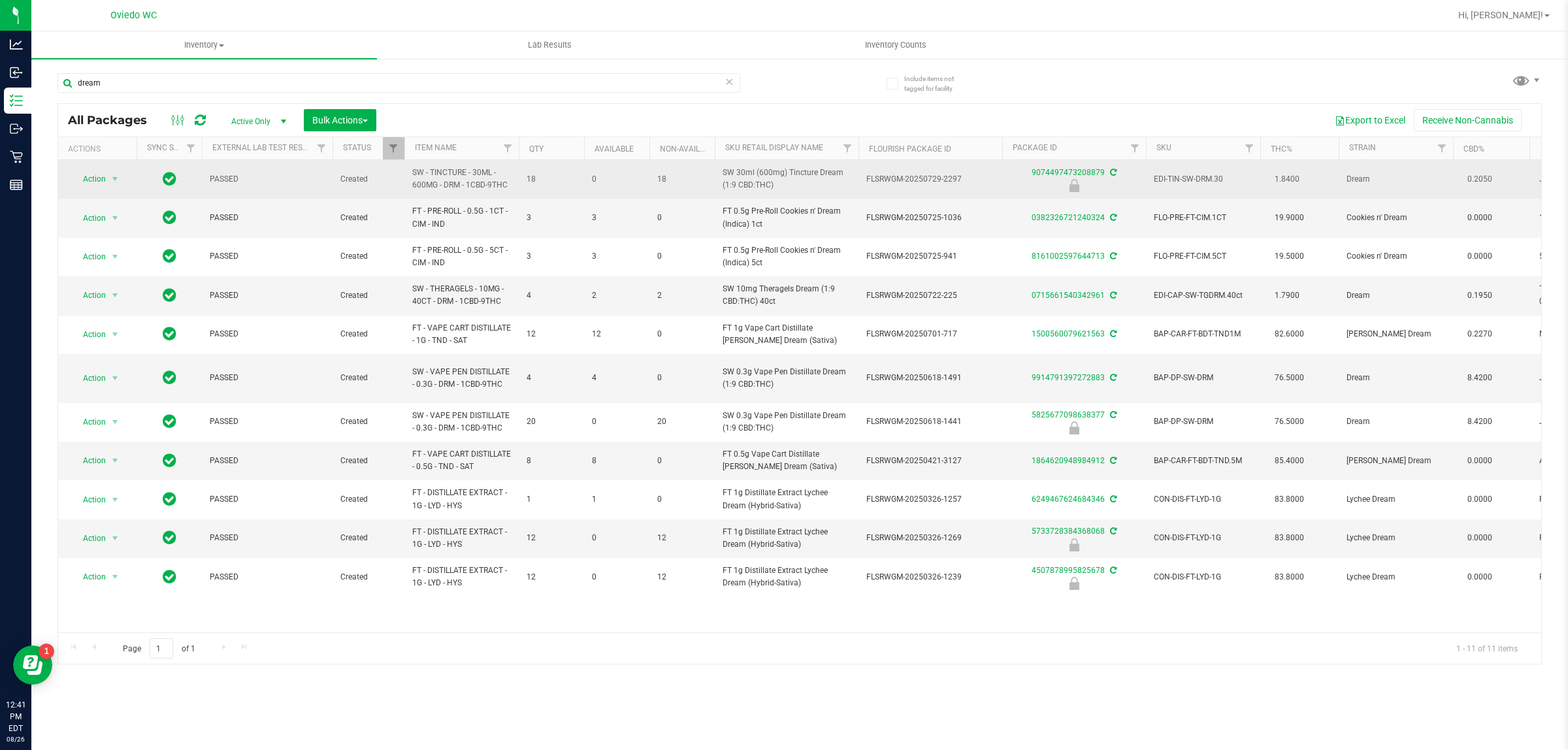
click at [458, 188] on span "SW - TINCTURE - 30ML - 600MG - DRM - 1CBD-9THC" at bounding box center [461, 179] width 99 height 25
copy tr "SW - TINCTURE - 30ML - 600MG - DRM - 1CBD-9THC"
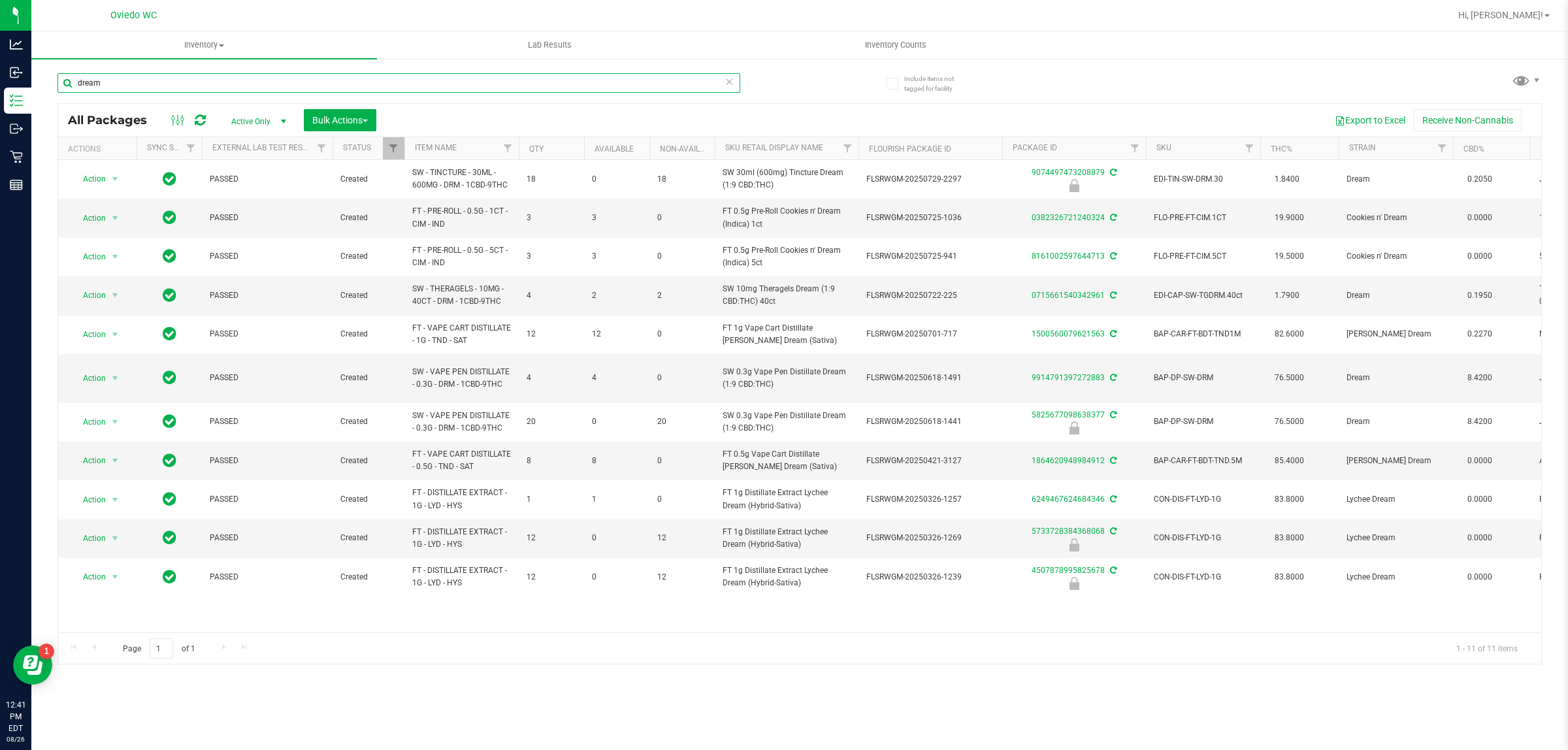
click at [133, 82] on input "dream" at bounding box center [398, 82] width 682 height 19
click at [134, 82] on input "dream" at bounding box center [398, 82] width 682 height 19
paste input "SW - TINCTURE - 30ML - 600MG - DRM - 1CBD-9THC"
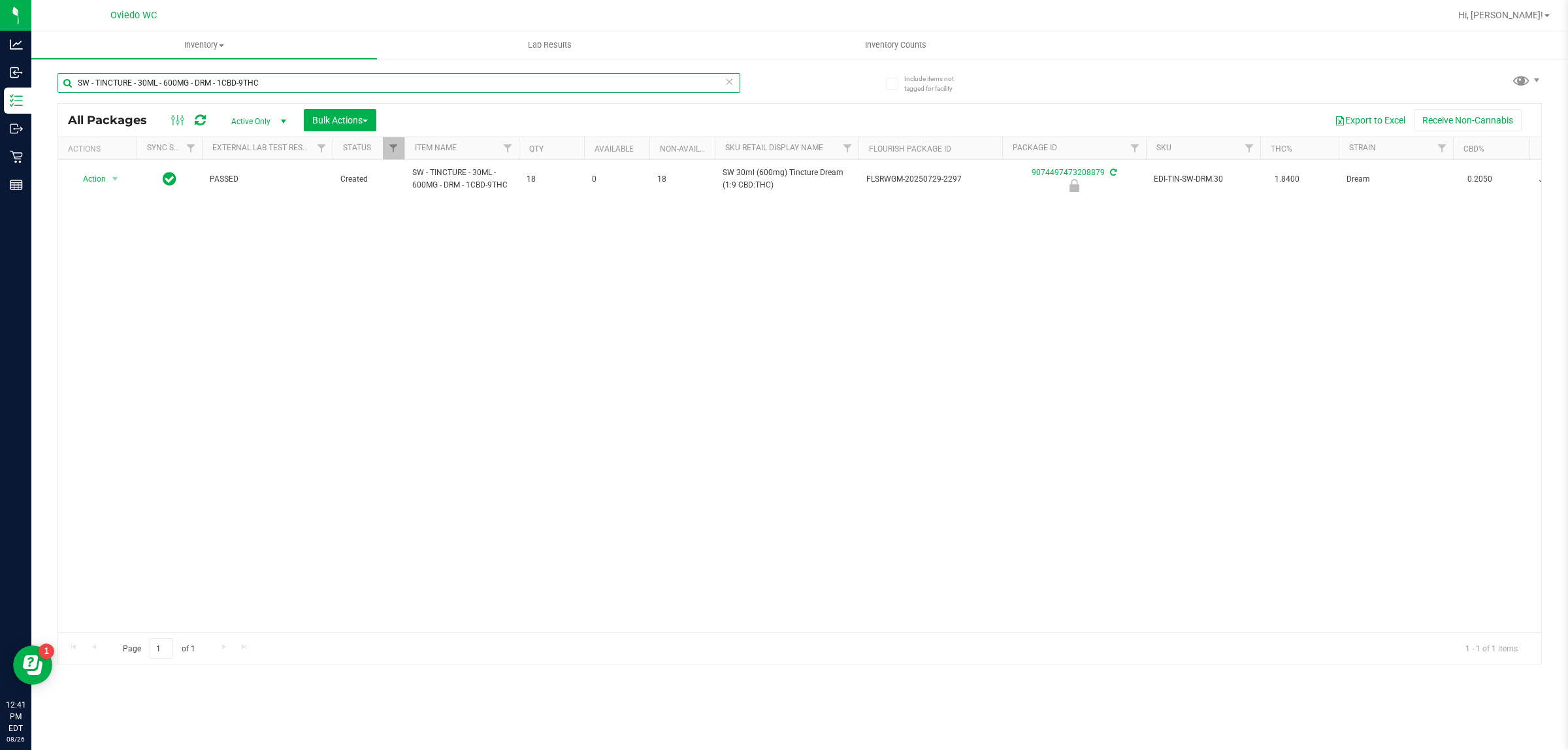
type input "SW - TINCTURE - 30ML - 600MG - DRM - 1CBD-9THC"
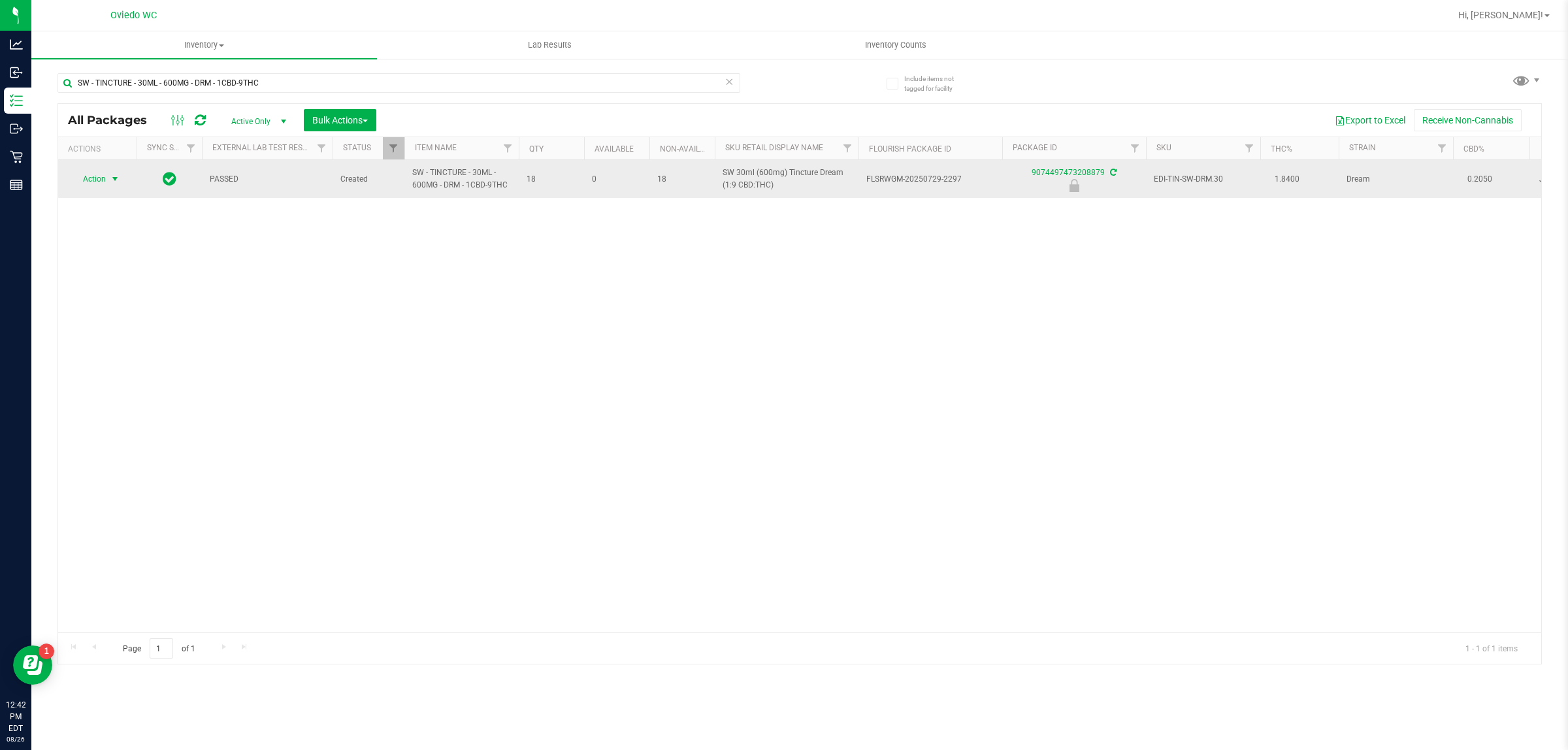
click at [105, 178] on span "Action" at bounding box center [88, 179] width 35 height 18
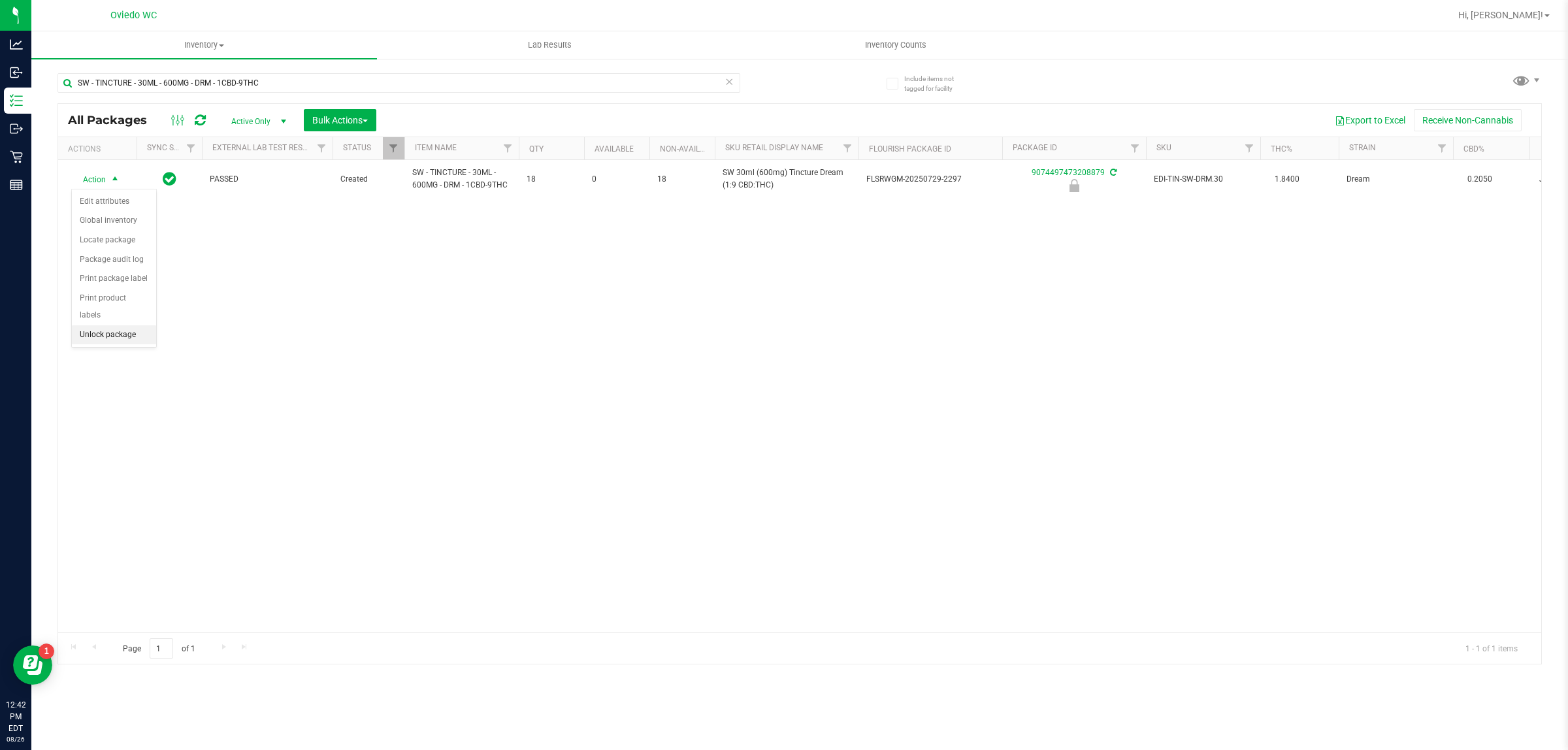
click at [116, 330] on li "Unlock package" at bounding box center [114, 335] width 84 height 19
